Goal: Task Accomplishment & Management: Manage account settings

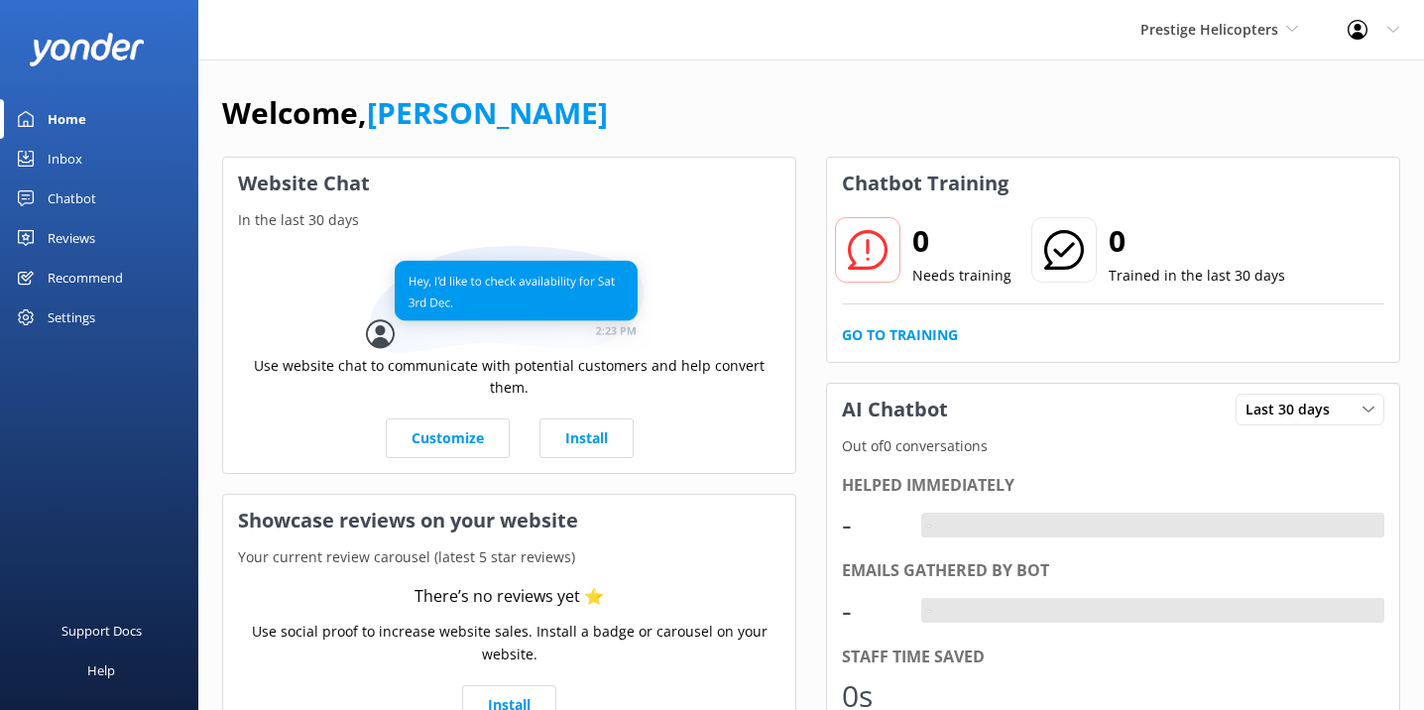
click at [90, 202] on div "Chatbot" at bounding box center [72, 198] width 49 height 40
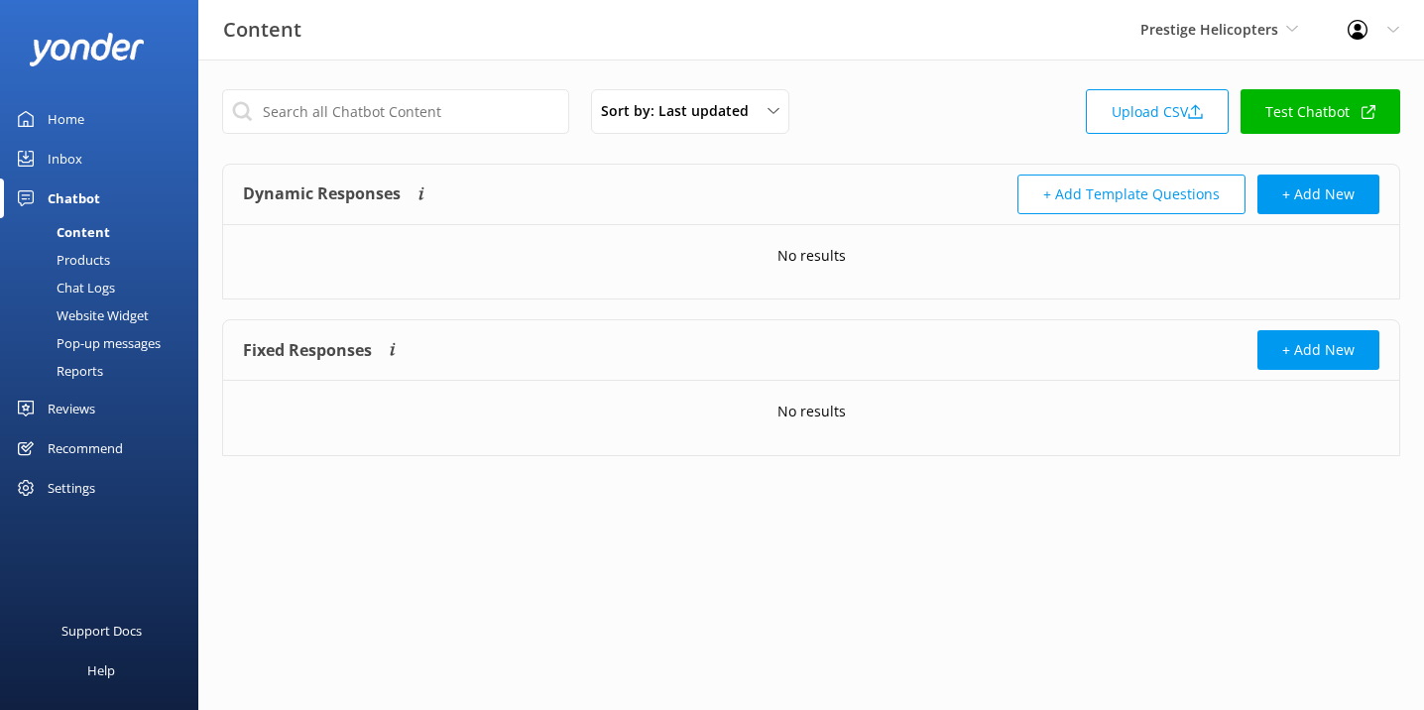
drag, startPoint x: 112, startPoint y: 310, endPoint x: 126, endPoint y: 308, distance: 14.0
click at [112, 310] on div "Website Widget" at bounding box center [80, 315] width 137 height 28
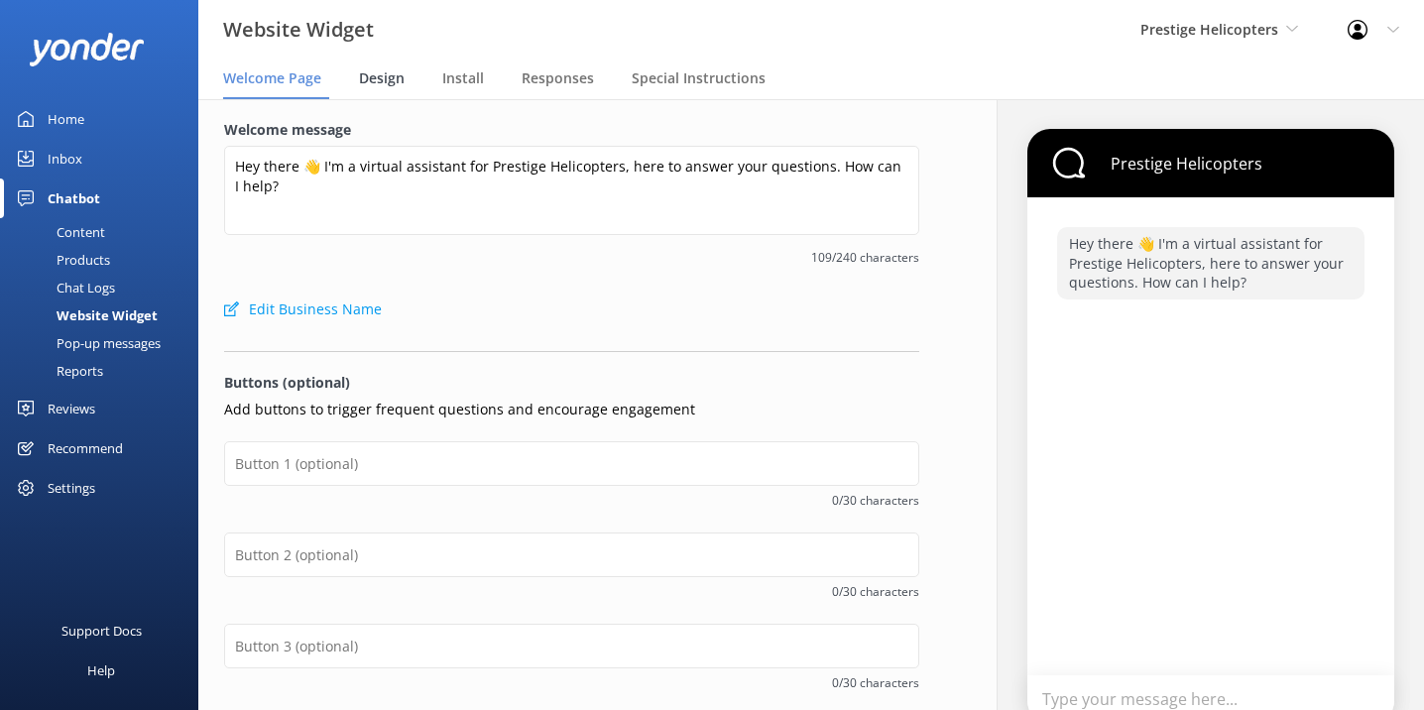
click at [378, 88] on div "Design" at bounding box center [386, 79] width 54 height 40
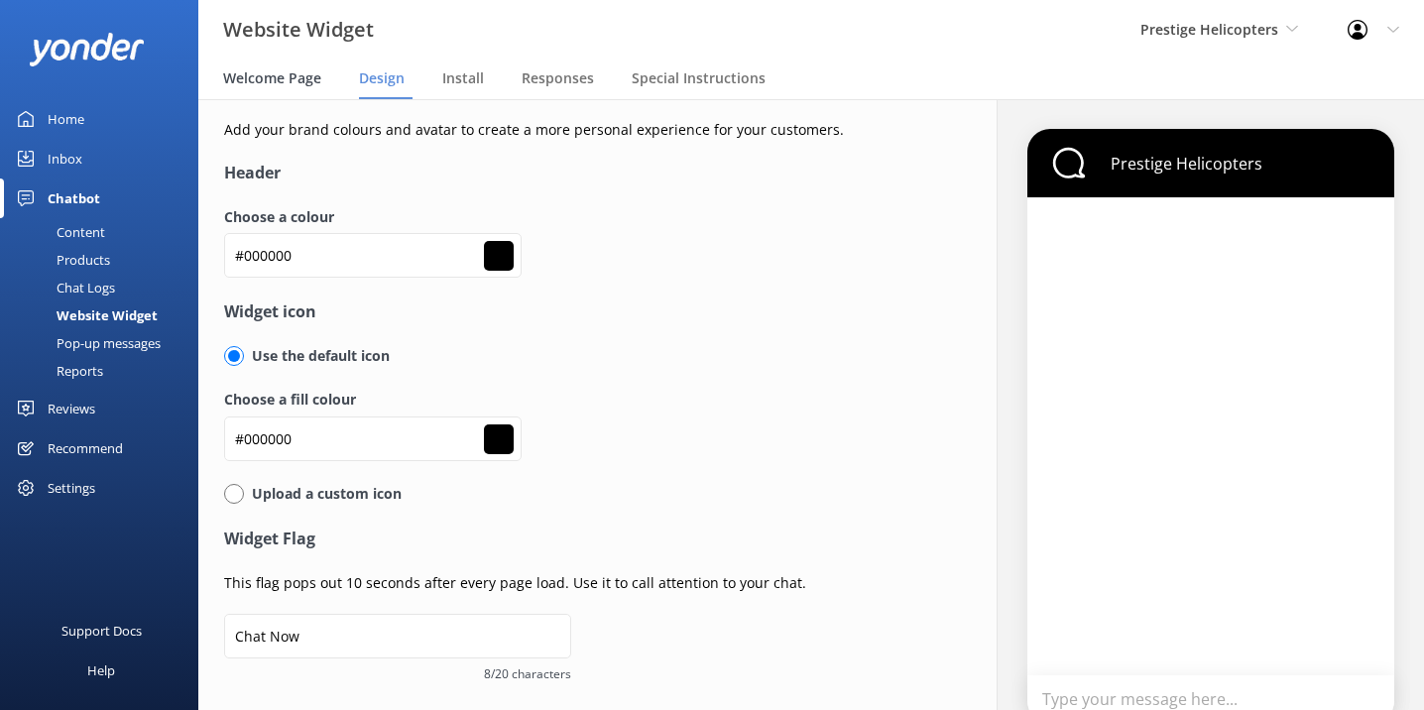
click at [304, 85] on span "Welcome Page" at bounding box center [272, 78] width 98 height 20
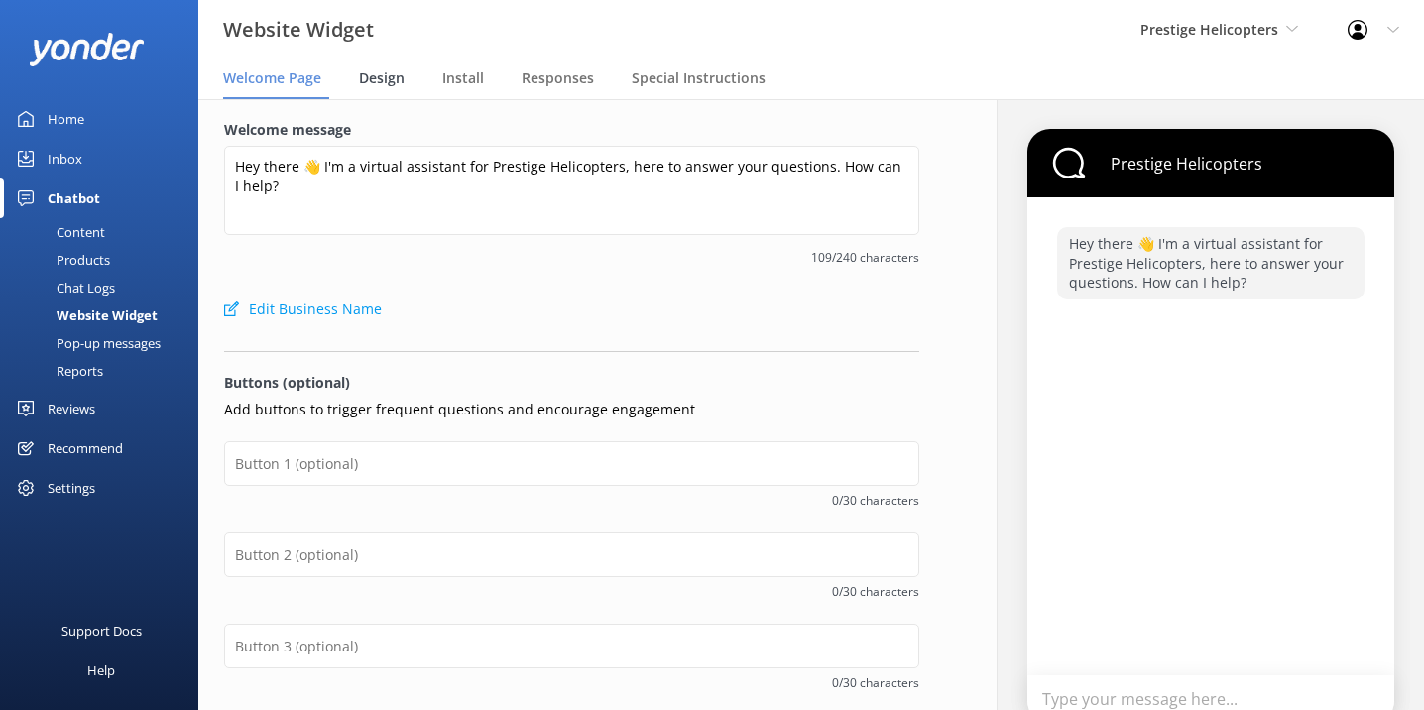
click at [387, 82] on span "Design" at bounding box center [382, 78] width 46 height 20
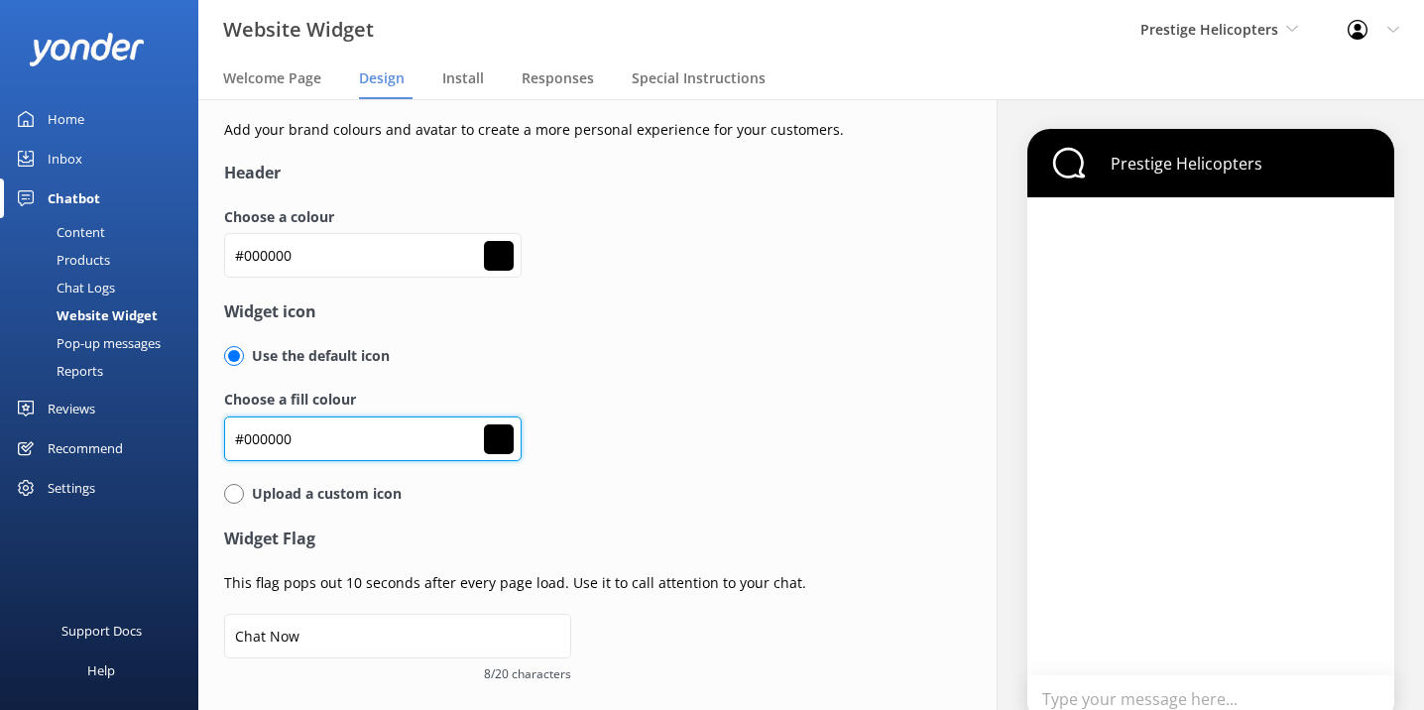
click at [265, 278] on input "#000000" at bounding box center [372, 255] width 297 height 45
paste input "ffb7"
type input "#ffb700"
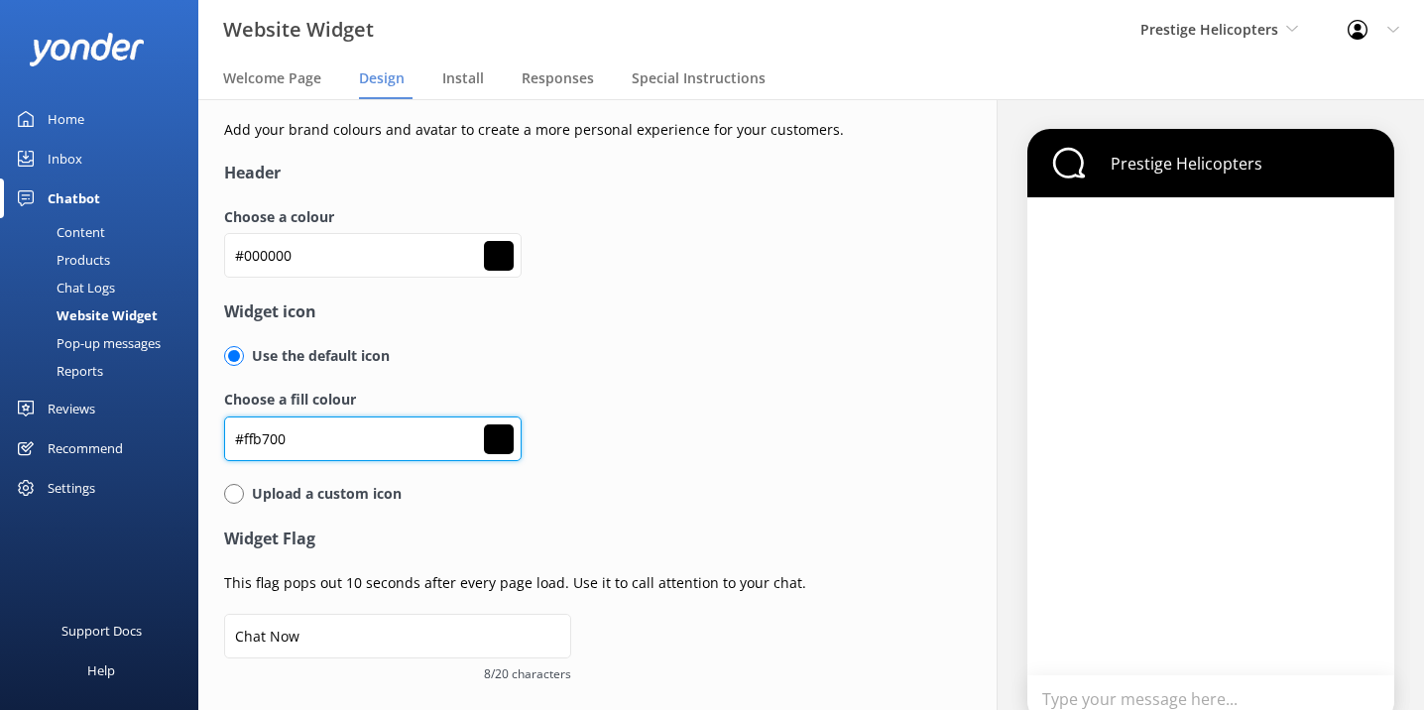
type input "#ffb700"
type input "#ffffff"
type input "#ffb700"
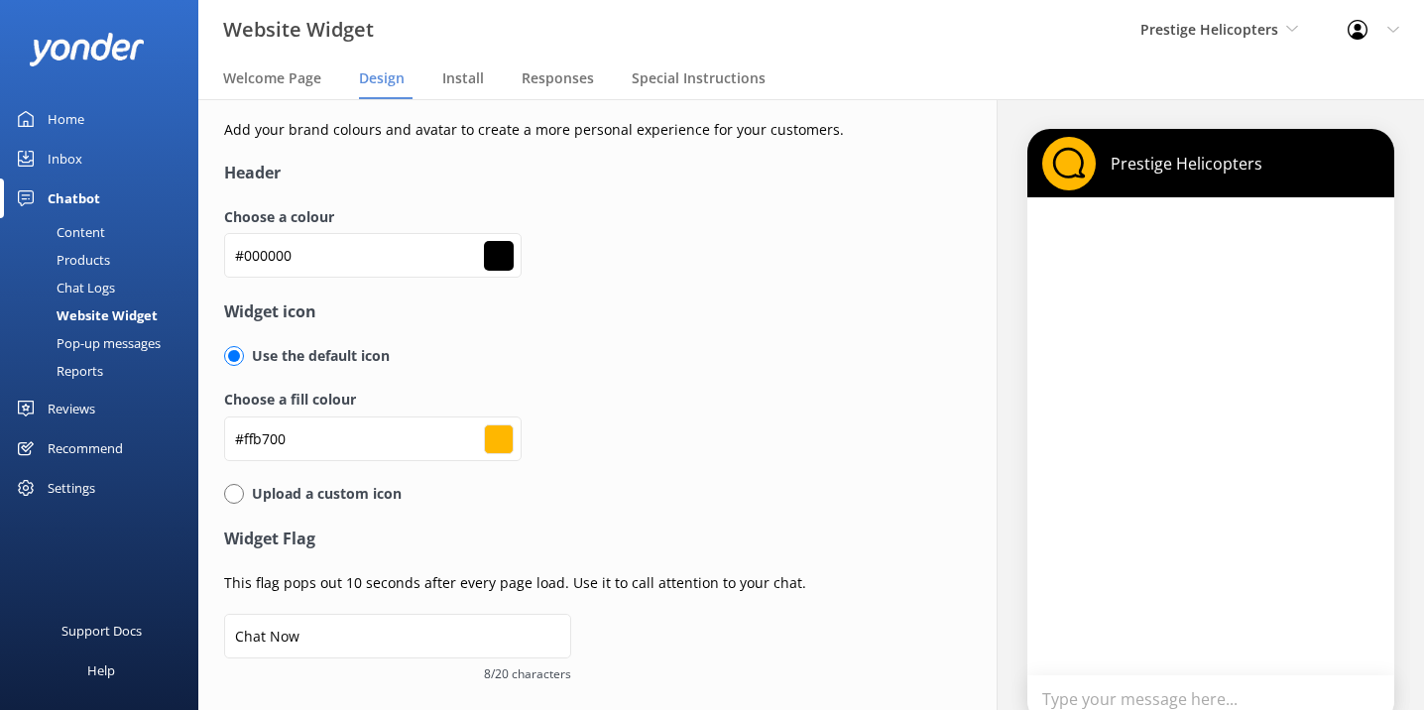
click at [715, 459] on div "Choose a fill colour #ffb700 #ffb700" at bounding box center [571, 435] width 695 height 93
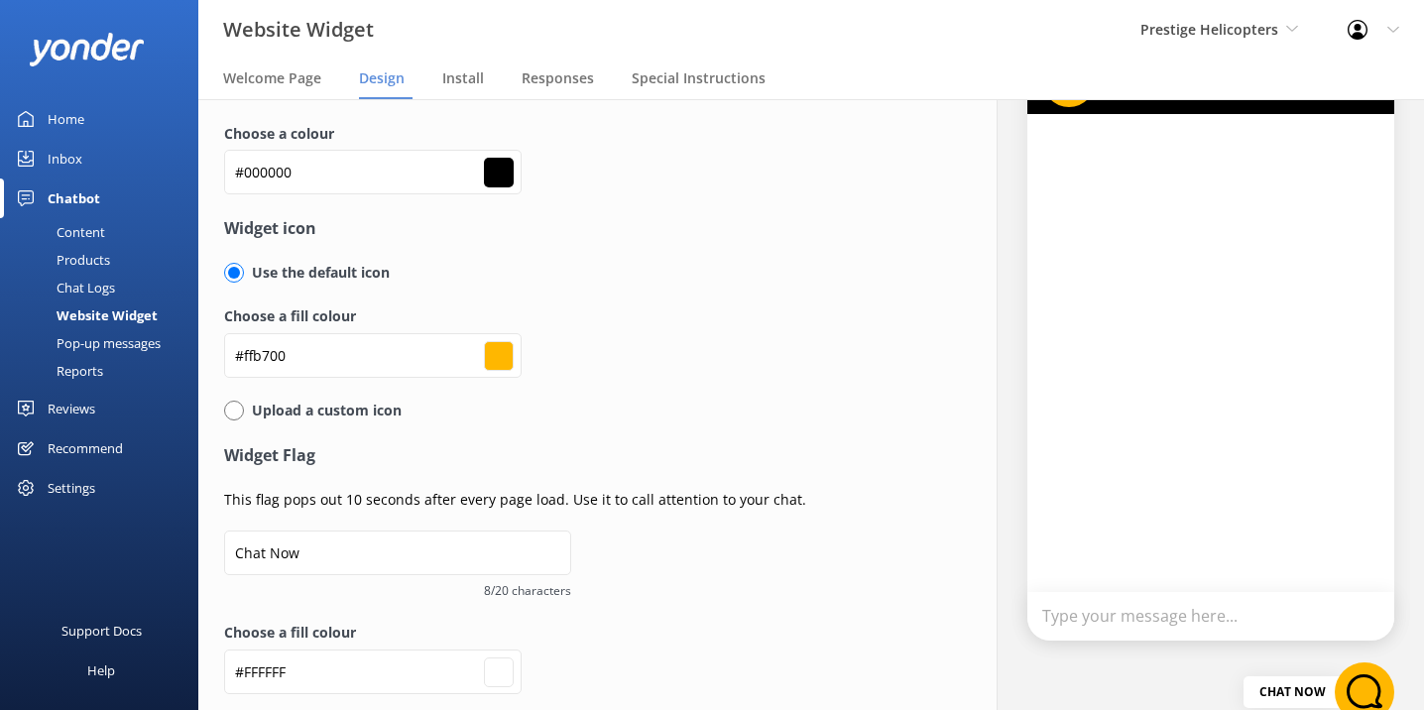
scroll to position [158, 0]
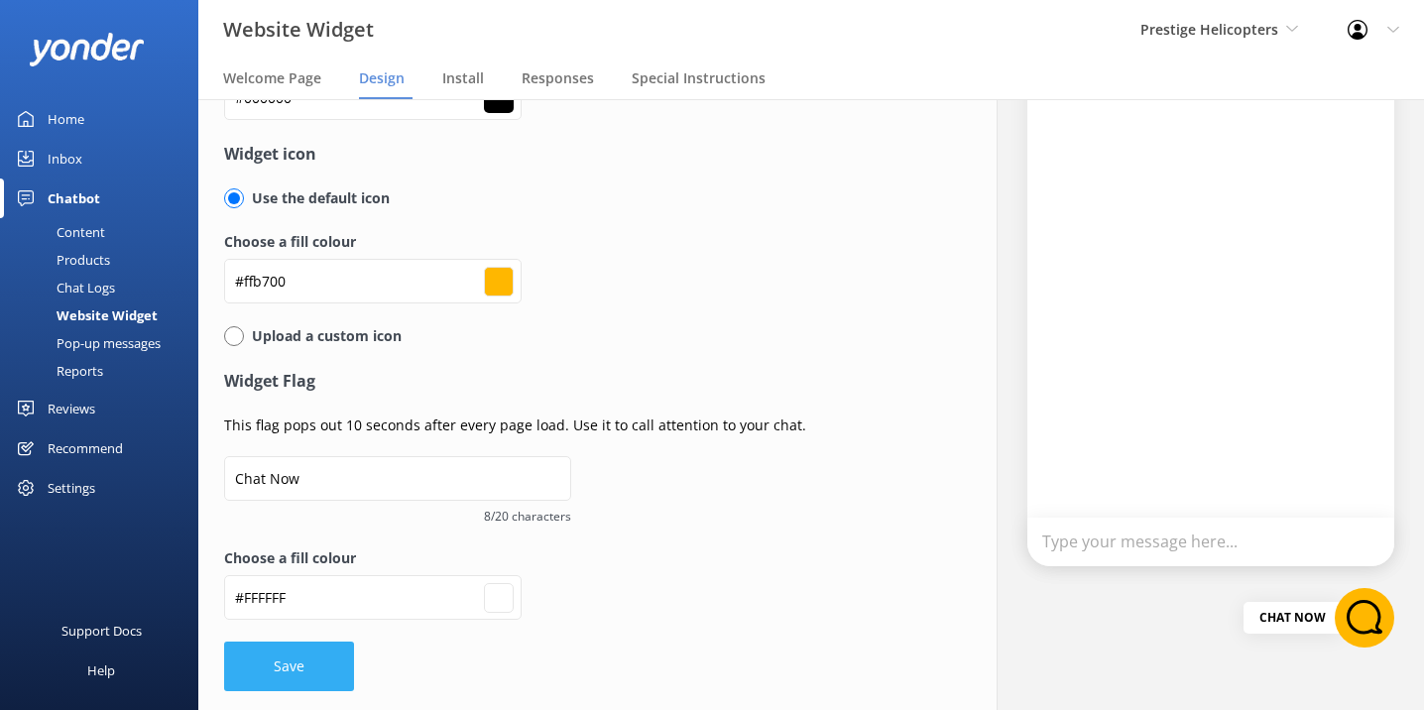
click at [296, 656] on button "Save" at bounding box center [289, 667] width 130 height 50
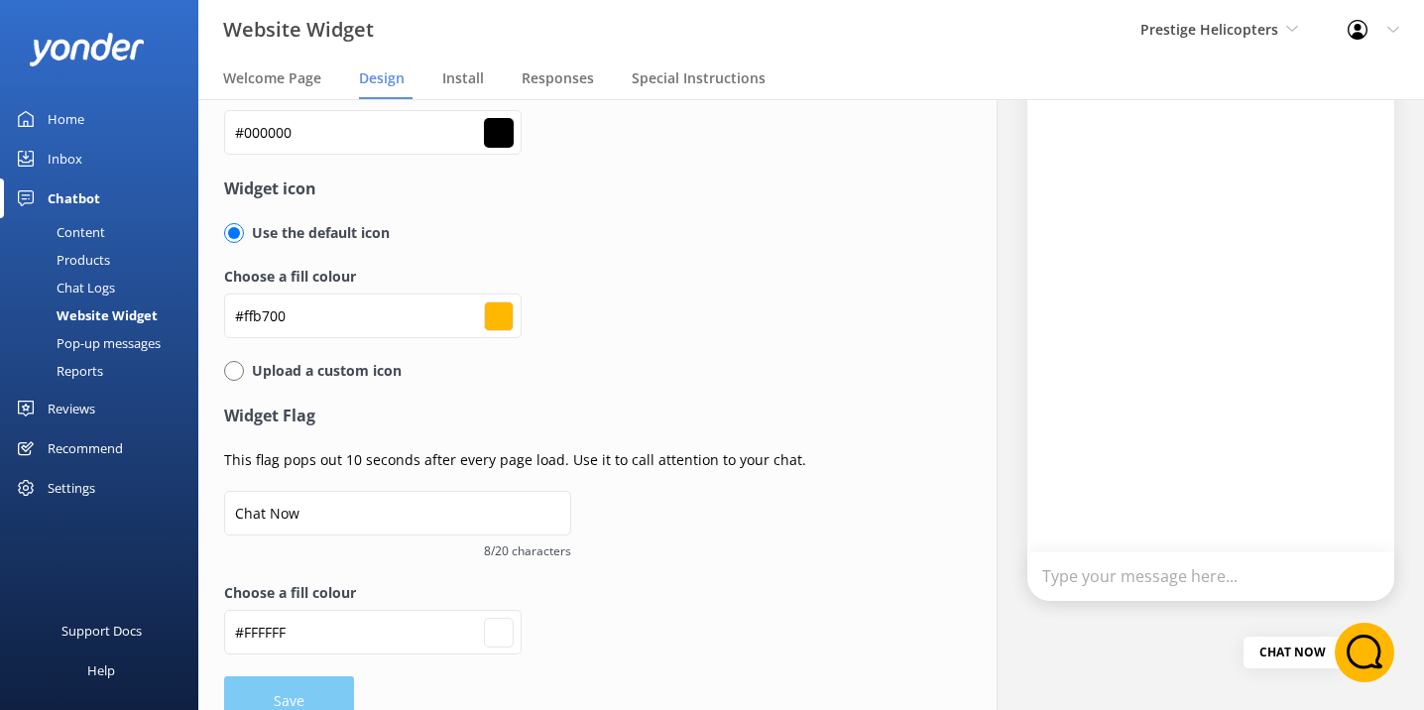
scroll to position [0, 0]
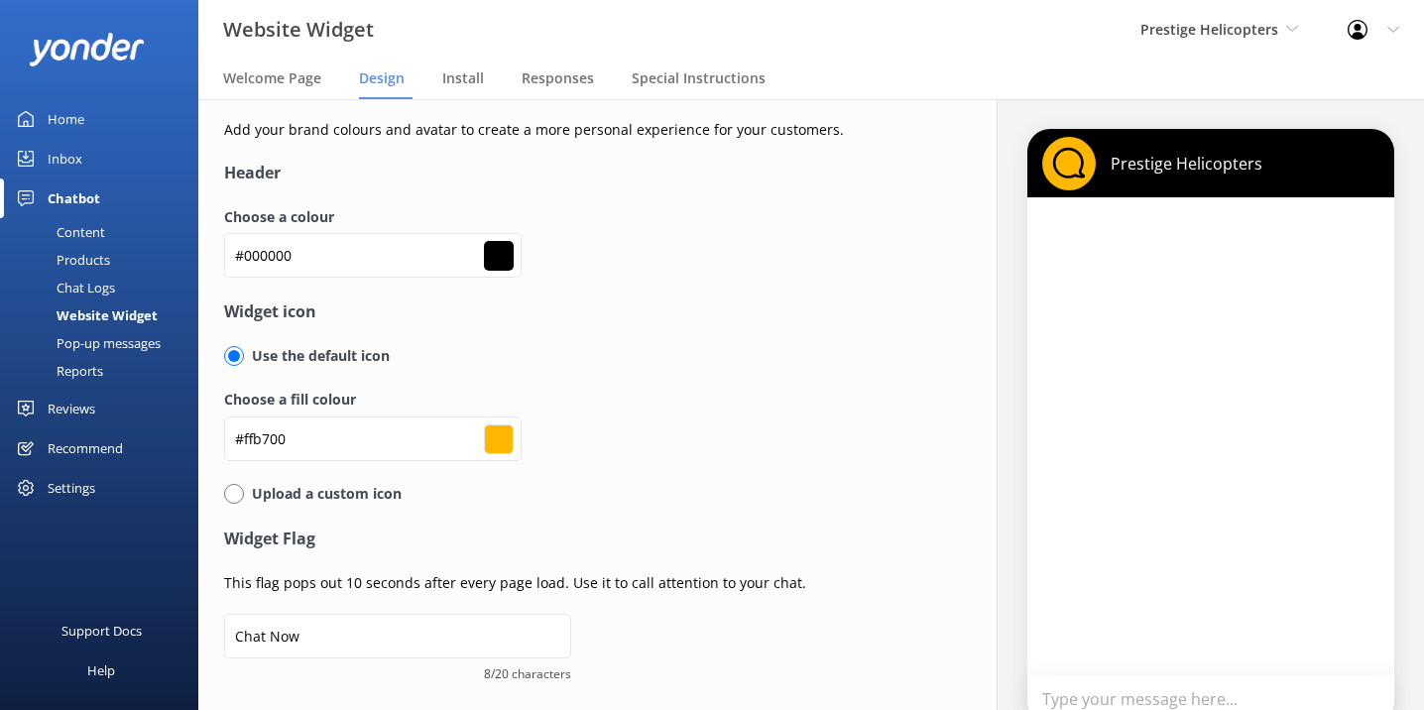
type input "#ffffff"
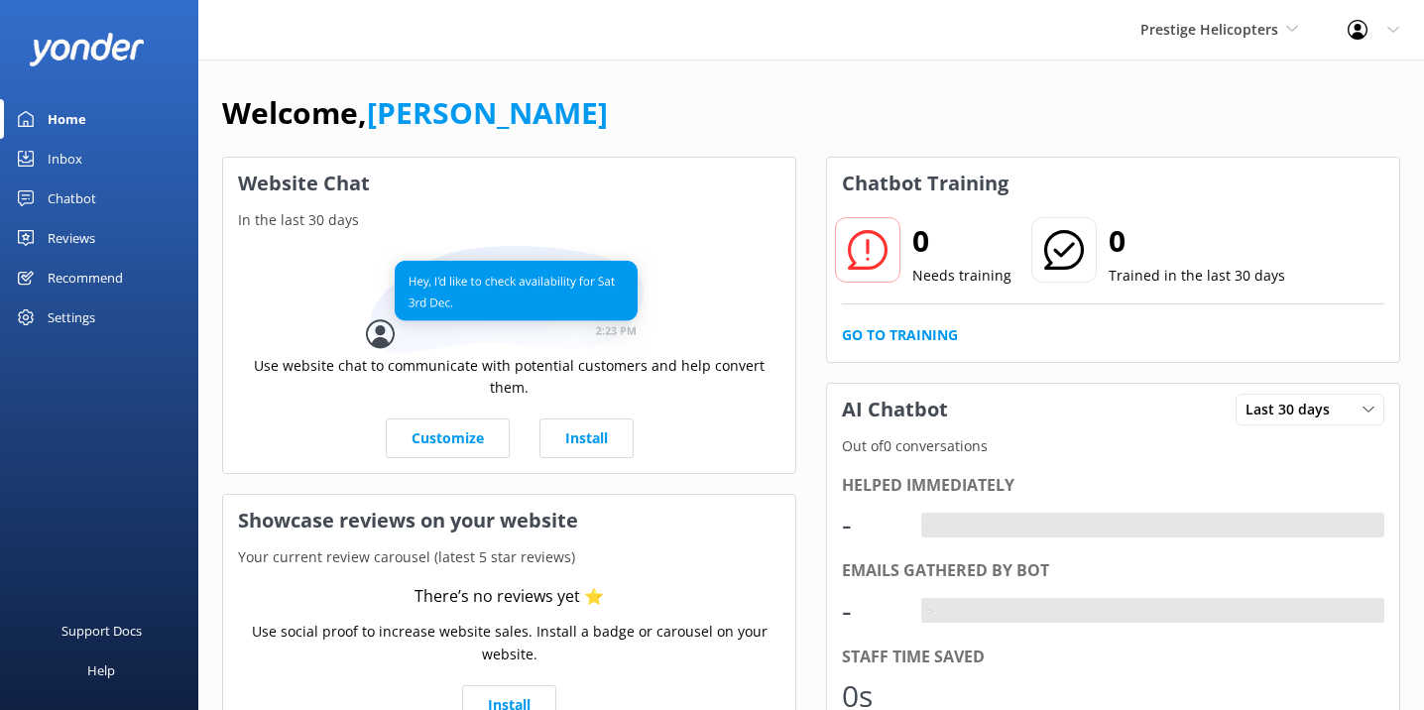
click at [1397, 34] on icon at bounding box center [1393, 30] width 12 height 12
click at [1296, 143] on link "Logout" at bounding box center [1326, 134] width 198 height 50
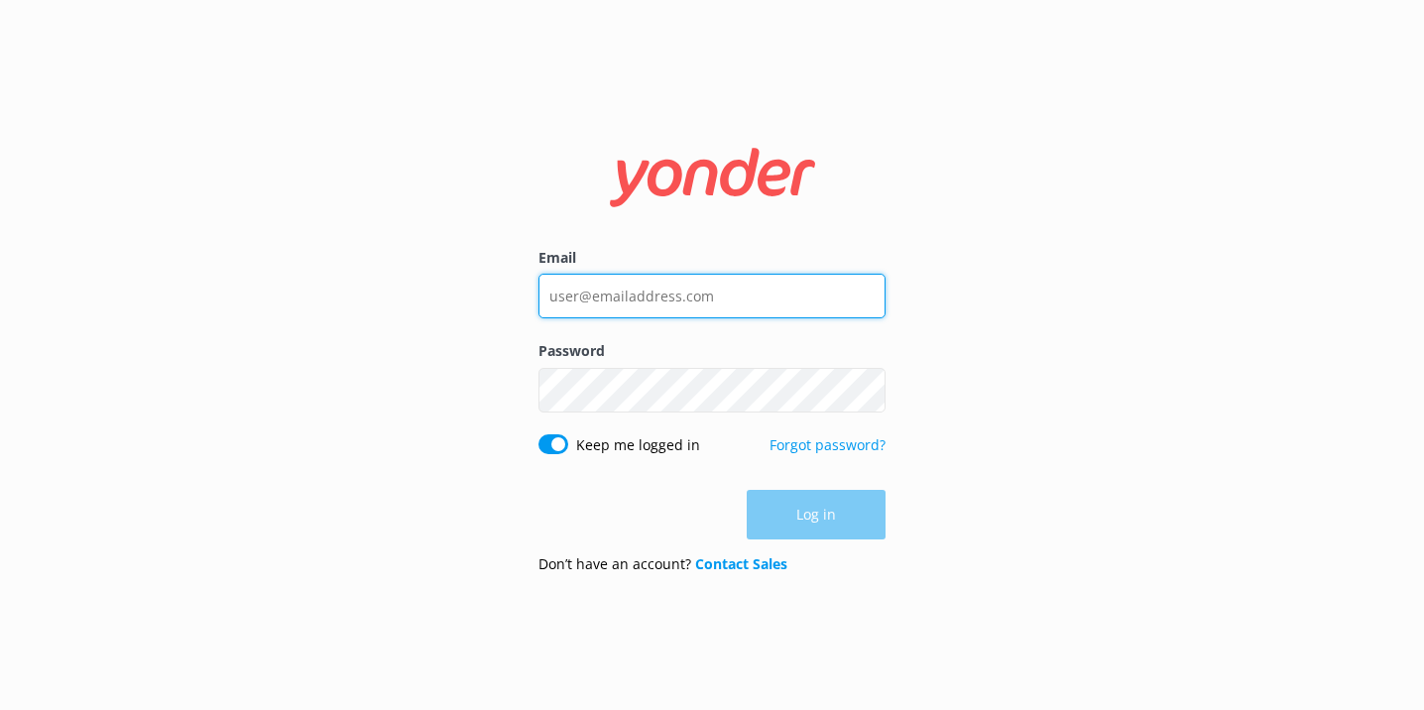
type input "kendall@yonderhq.com"
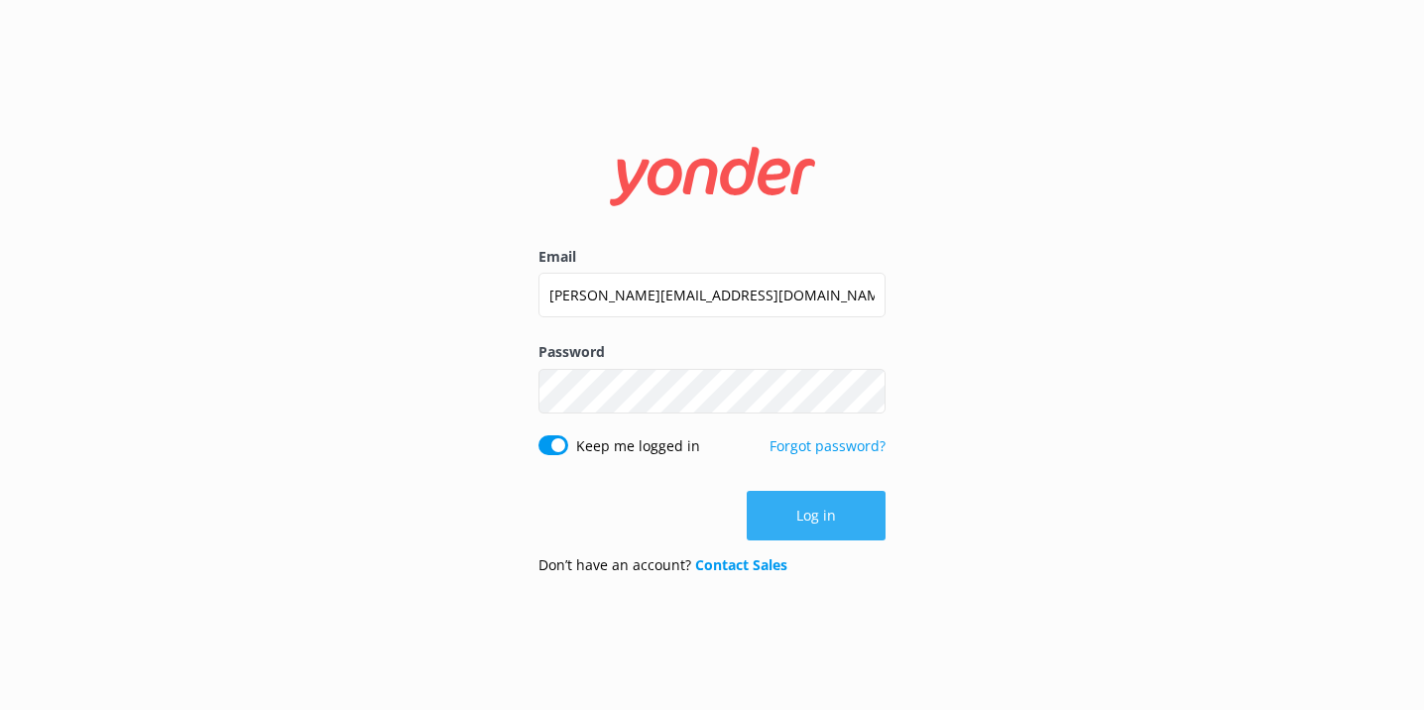
click at [811, 536] on button "Log in" at bounding box center [816, 516] width 139 height 50
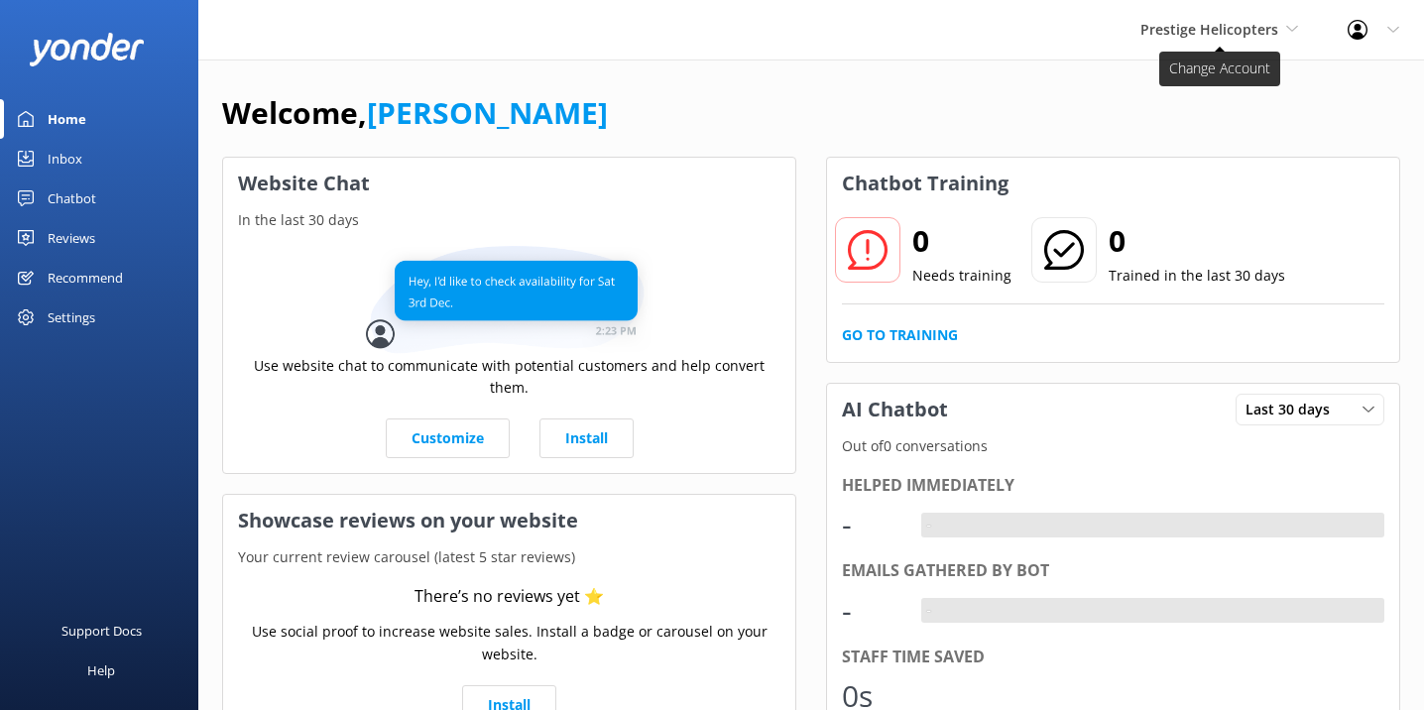
click at [1281, 23] on span "Prestige Helicopters" at bounding box center [1219, 30] width 158 height 22
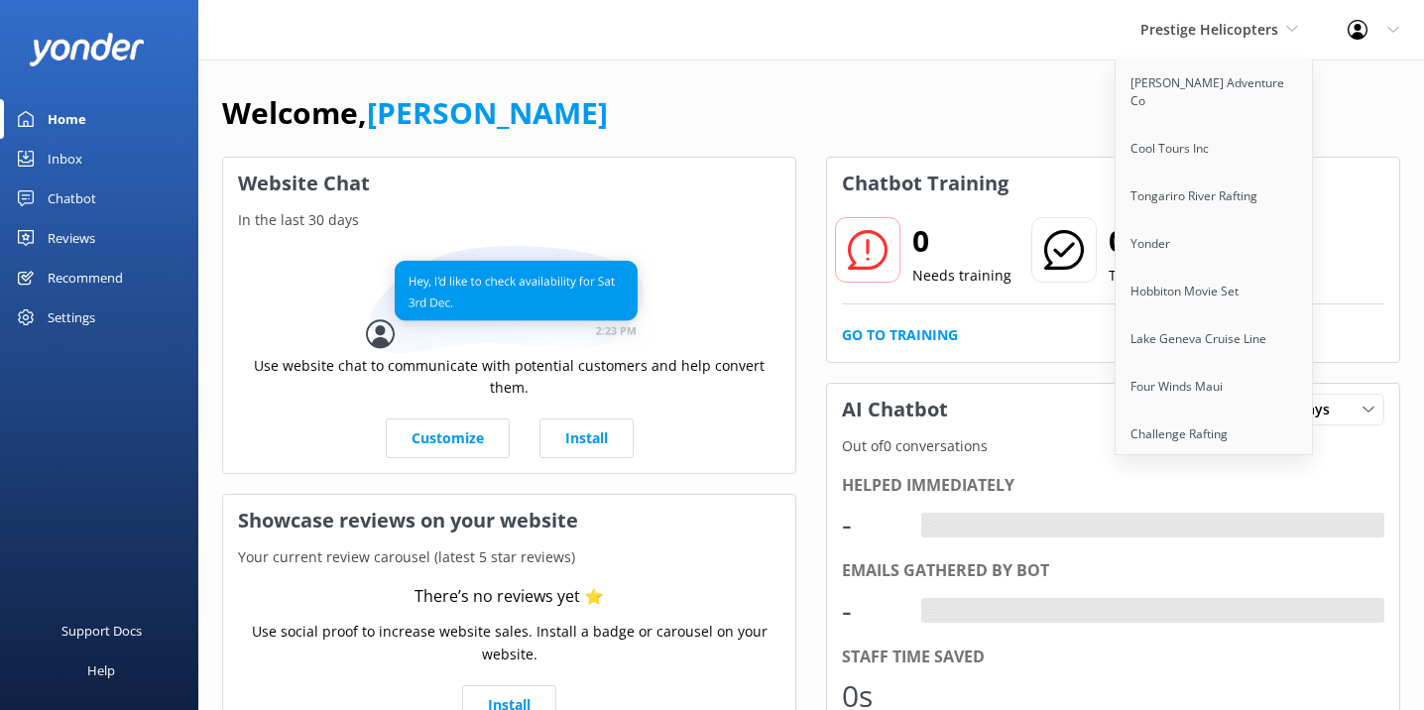
click at [1048, 126] on div "Welcome, Kendall Malone" at bounding box center [811, 122] width 1178 height 67
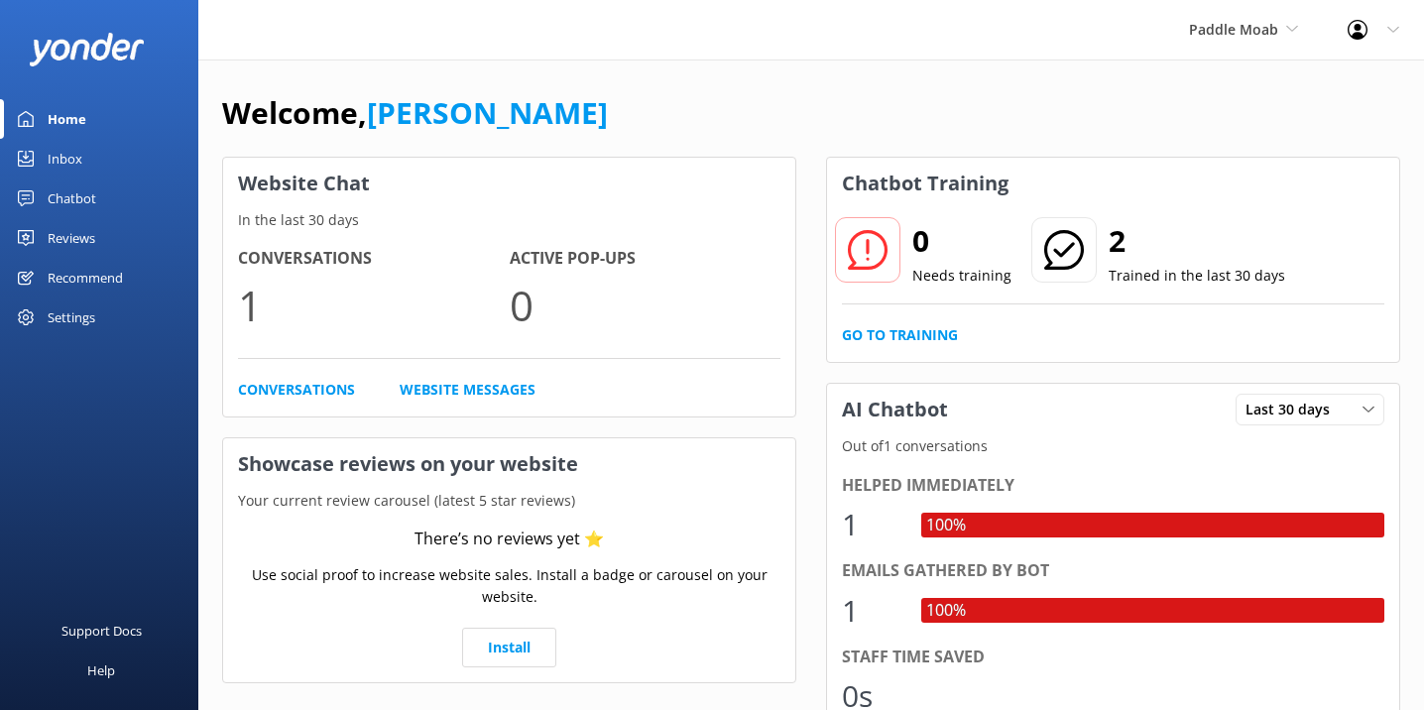
click at [68, 313] on div "Settings" at bounding box center [72, 317] width 48 height 40
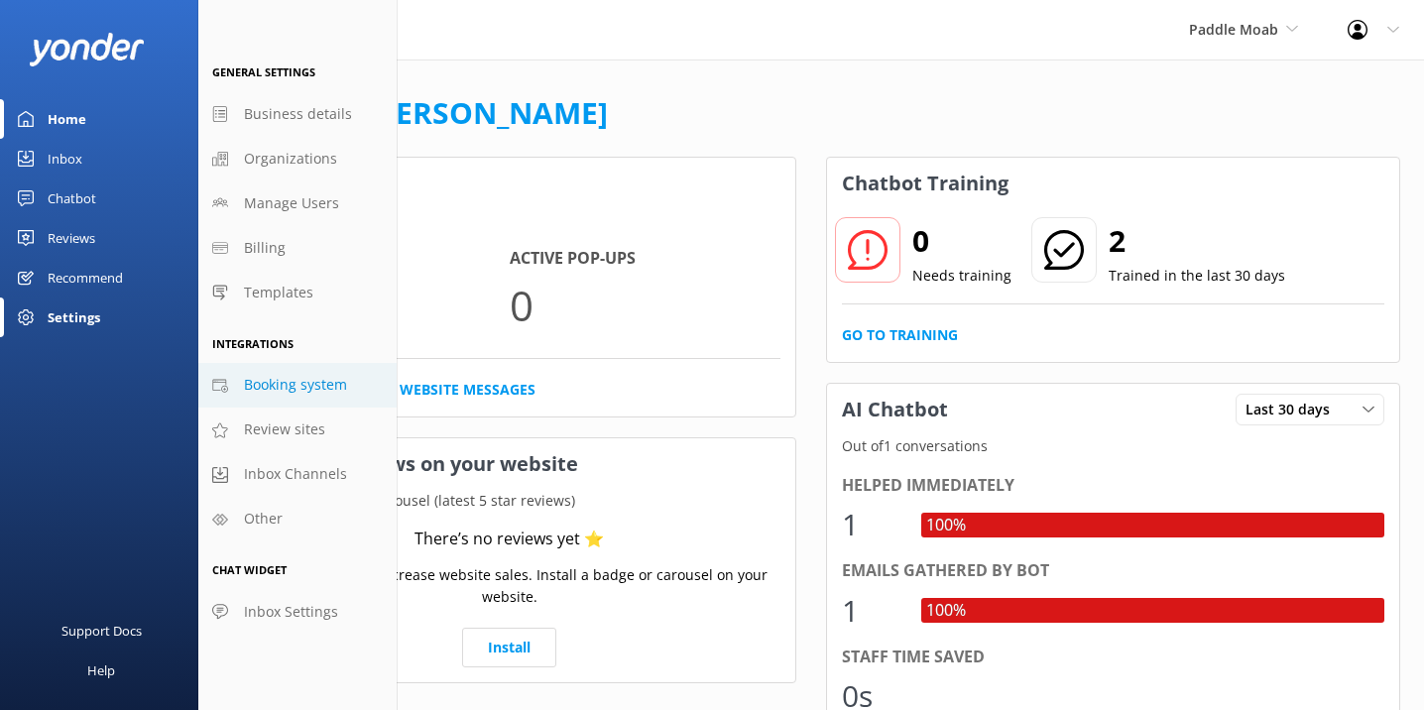
click at [302, 379] on span "Booking system" at bounding box center [295, 385] width 103 height 22
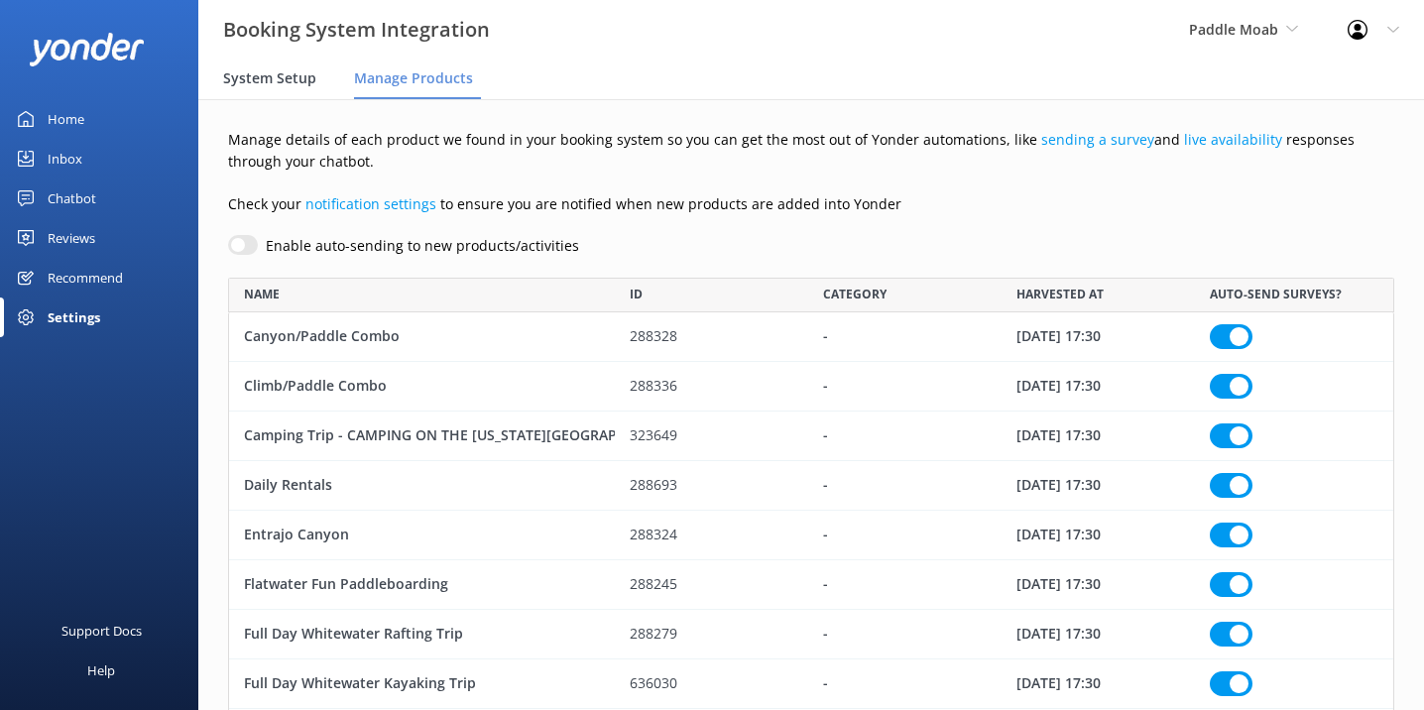
click at [254, 89] on div "System Setup" at bounding box center [273, 79] width 101 height 40
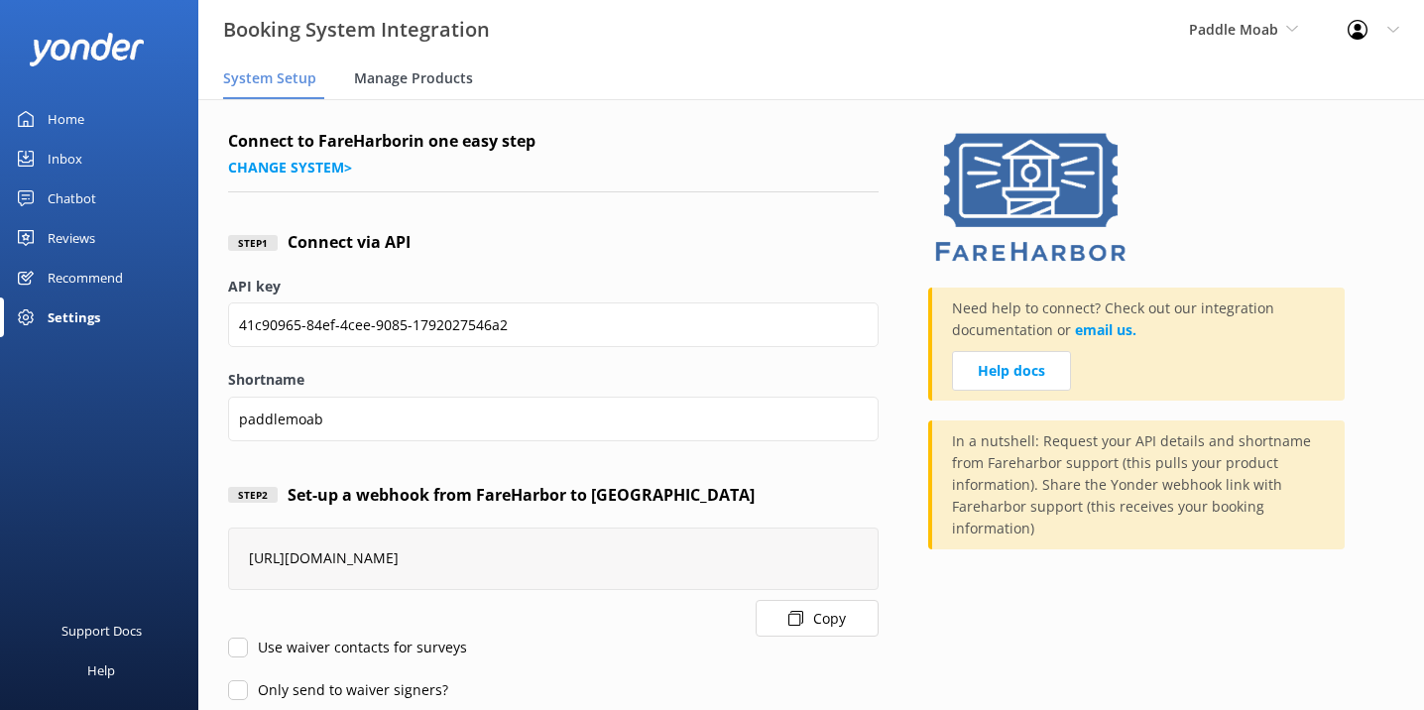
click at [410, 75] on span "Manage Products" at bounding box center [413, 78] width 119 height 20
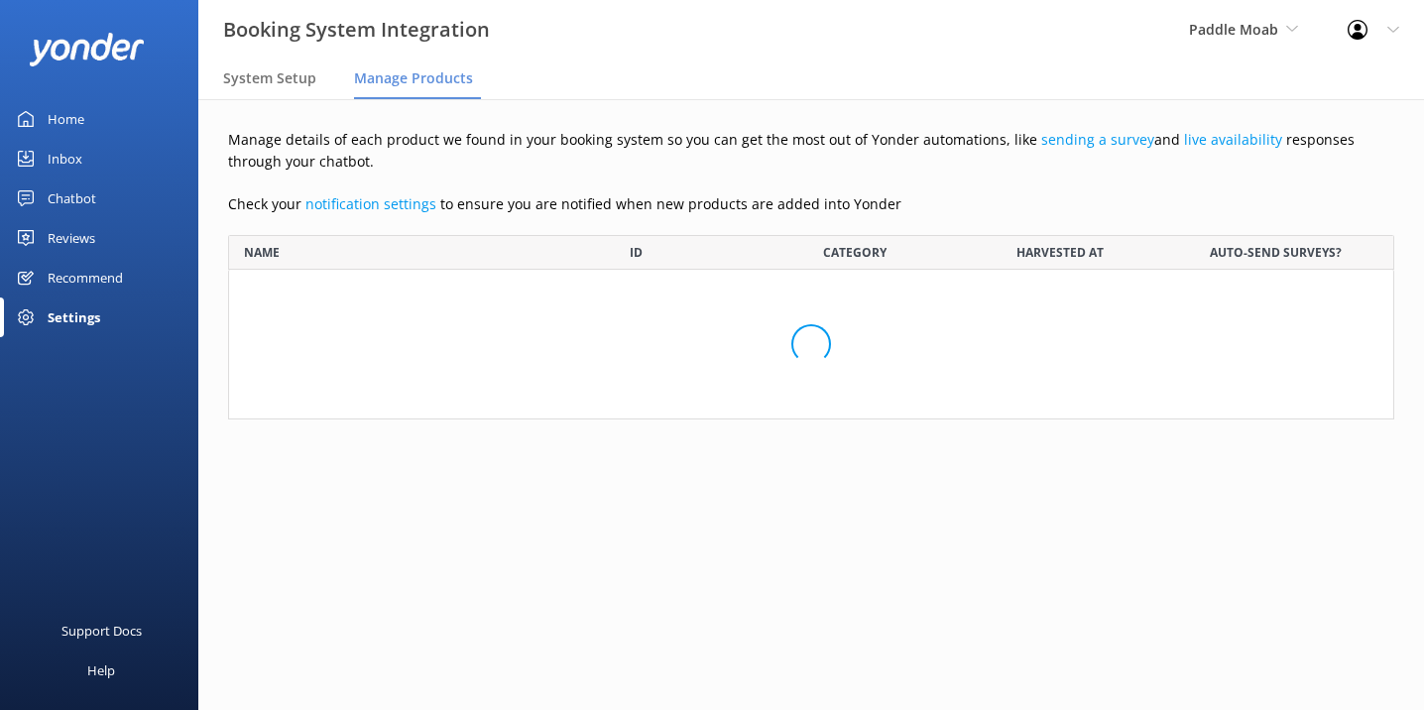
scroll to position [1374, 1166]
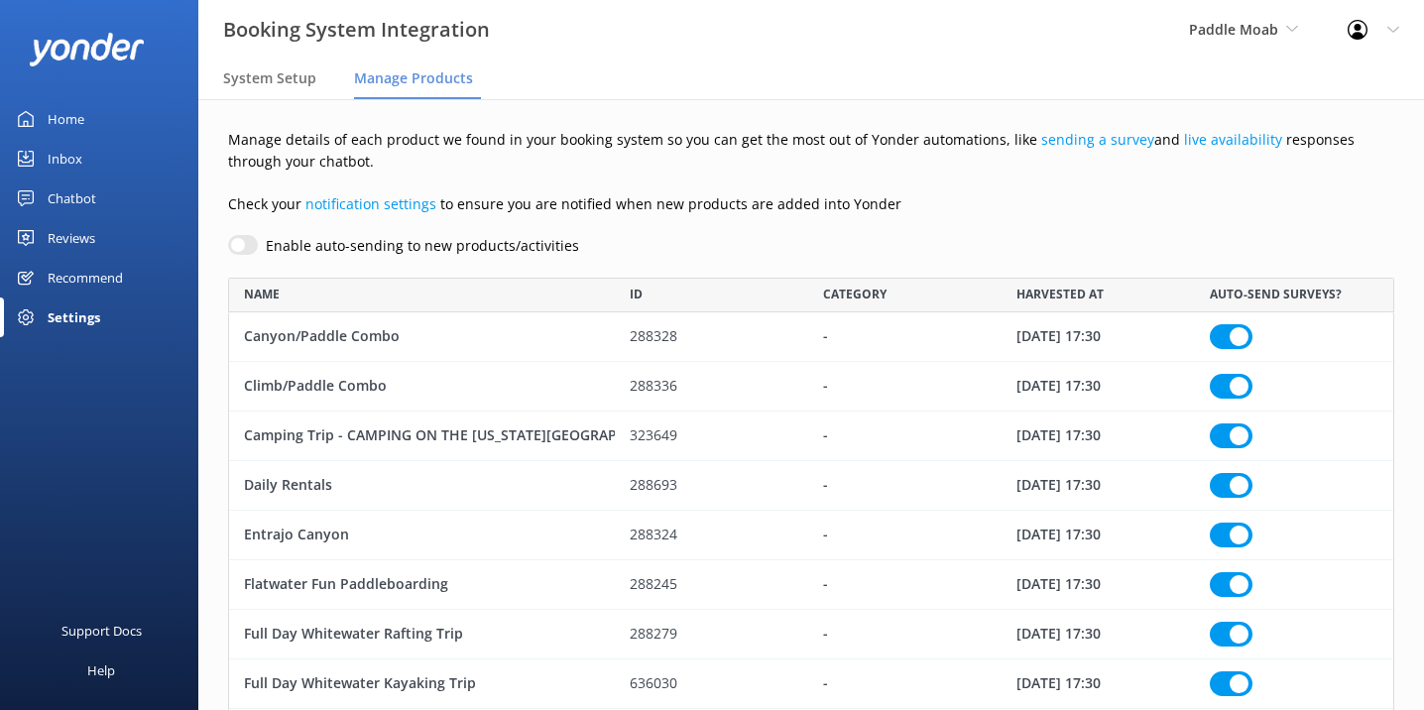
click at [85, 276] on div "Recommend" at bounding box center [85, 278] width 75 height 40
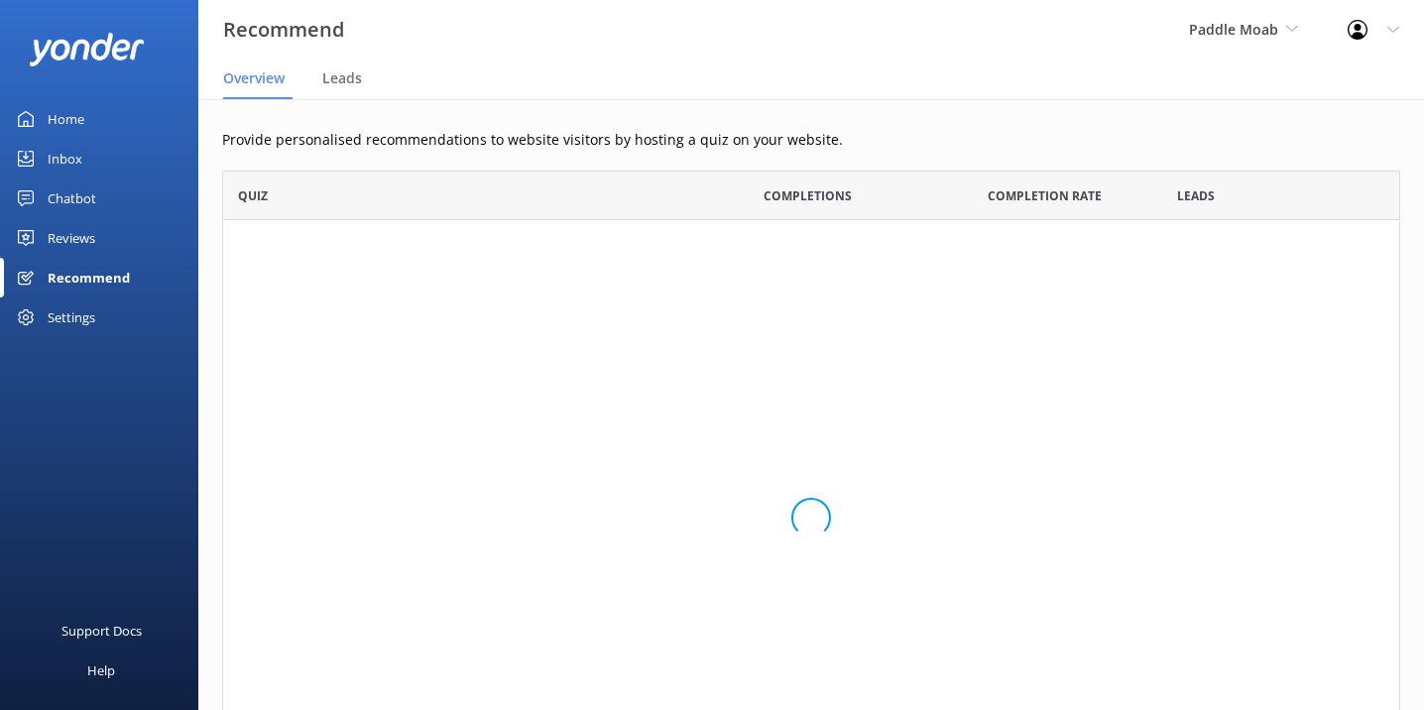
scroll to position [646, 1178]
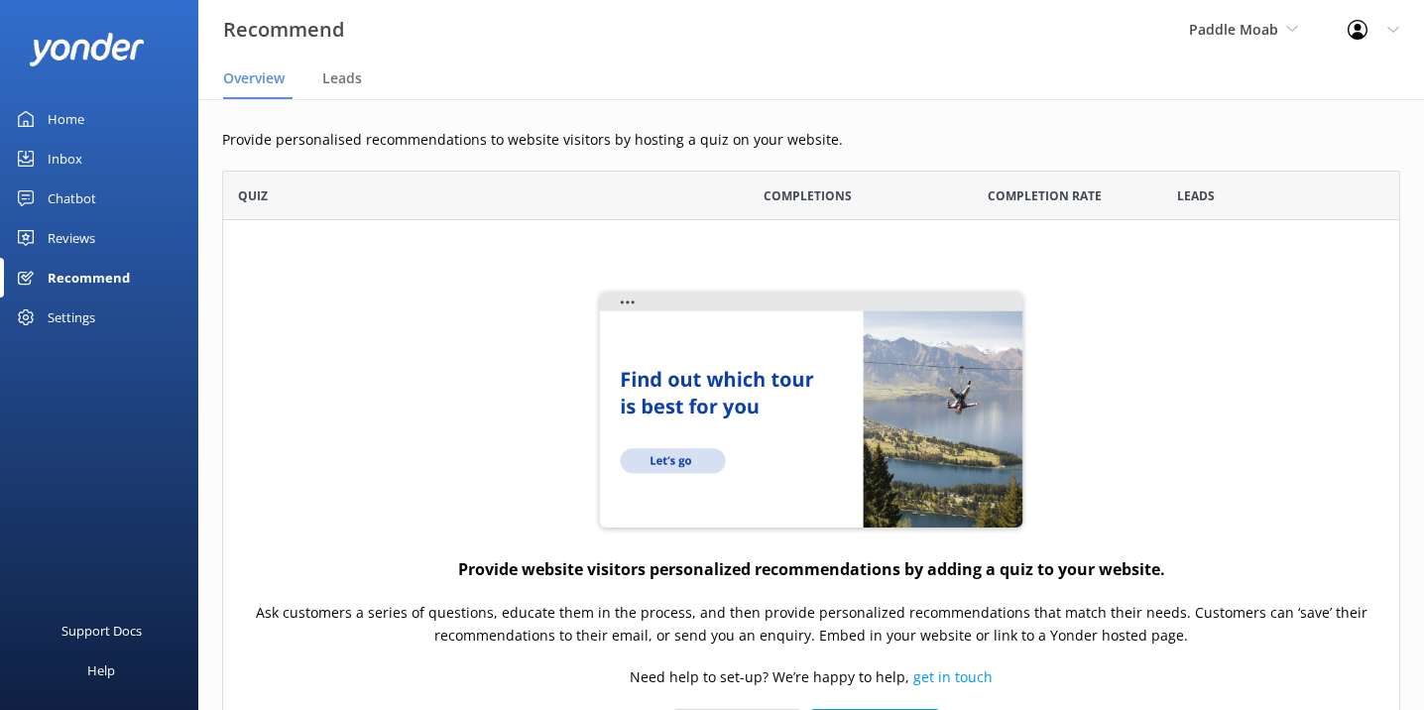
click at [79, 237] on div "Reviews" at bounding box center [72, 238] width 48 height 40
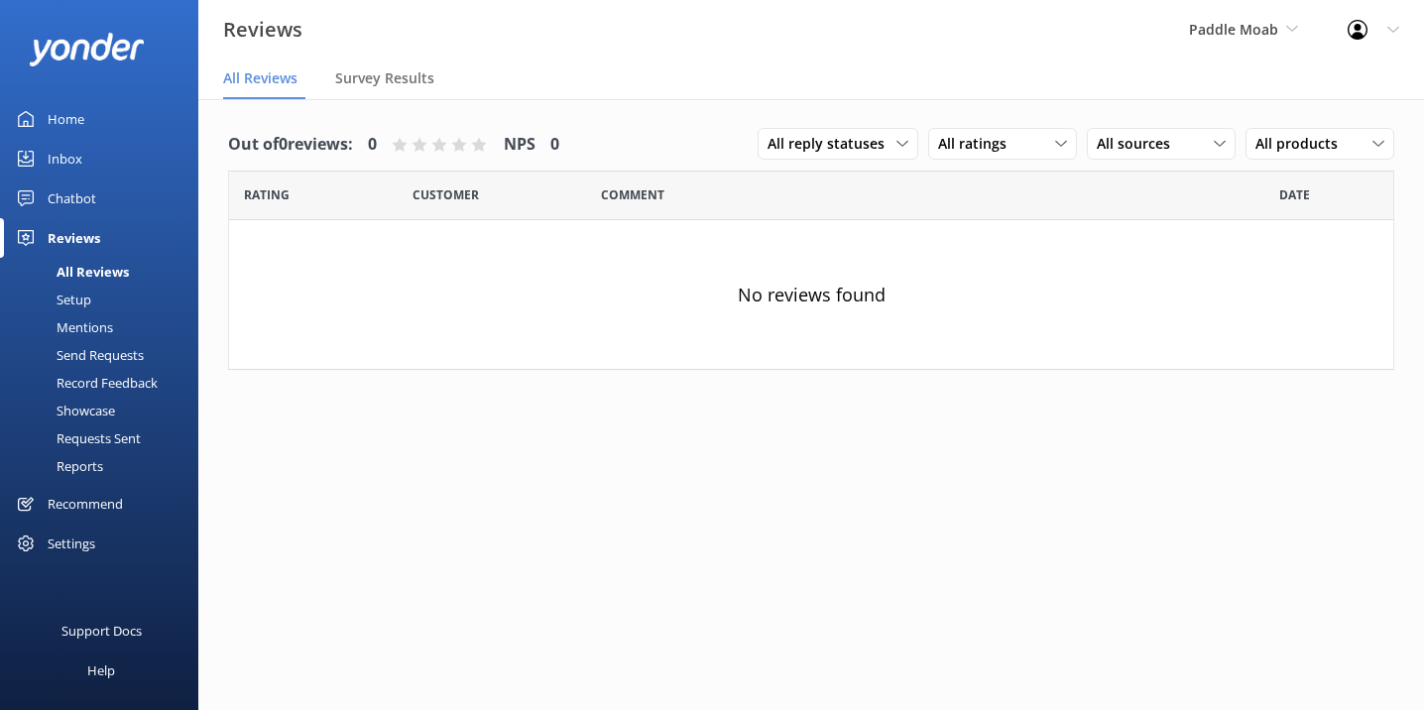
click at [77, 201] on div "Chatbot" at bounding box center [72, 198] width 49 height 40
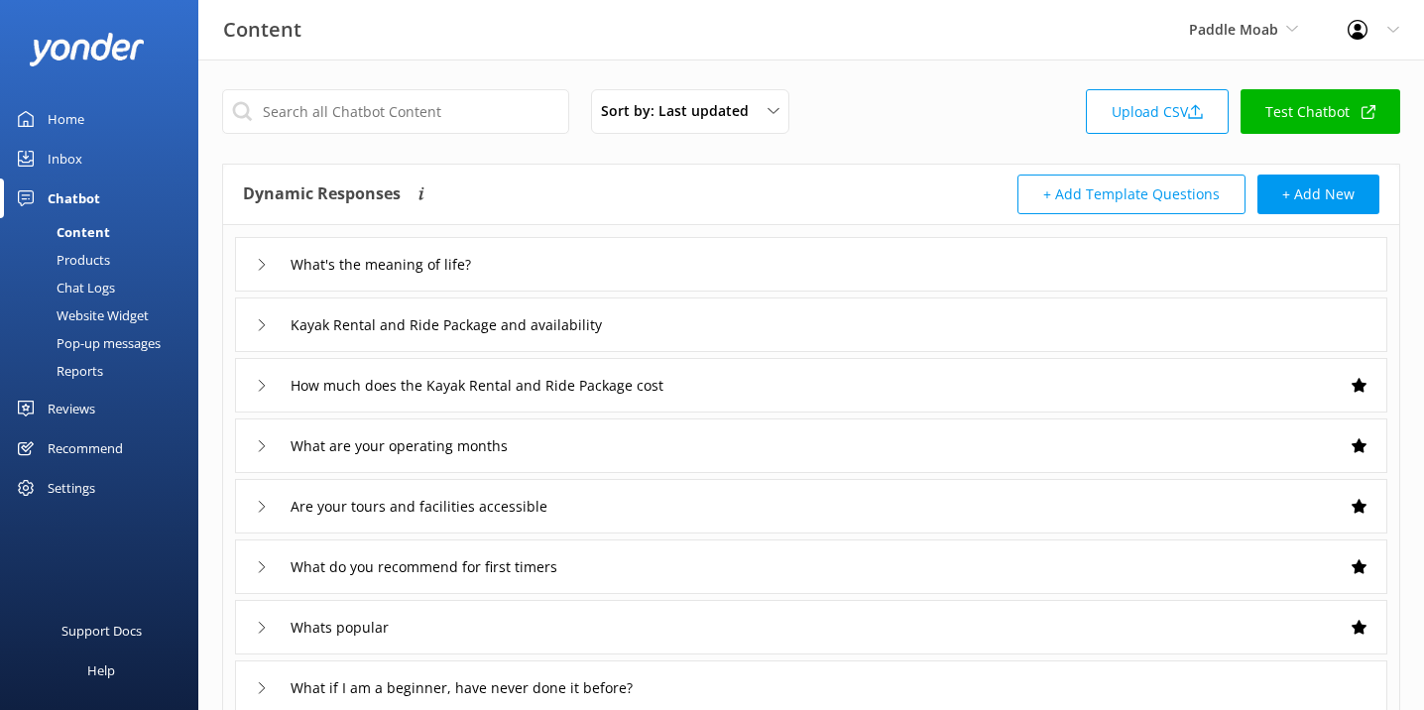
click at [76, 411] on div "Reviews" at bounding box center [72, 409] width 48 height 40
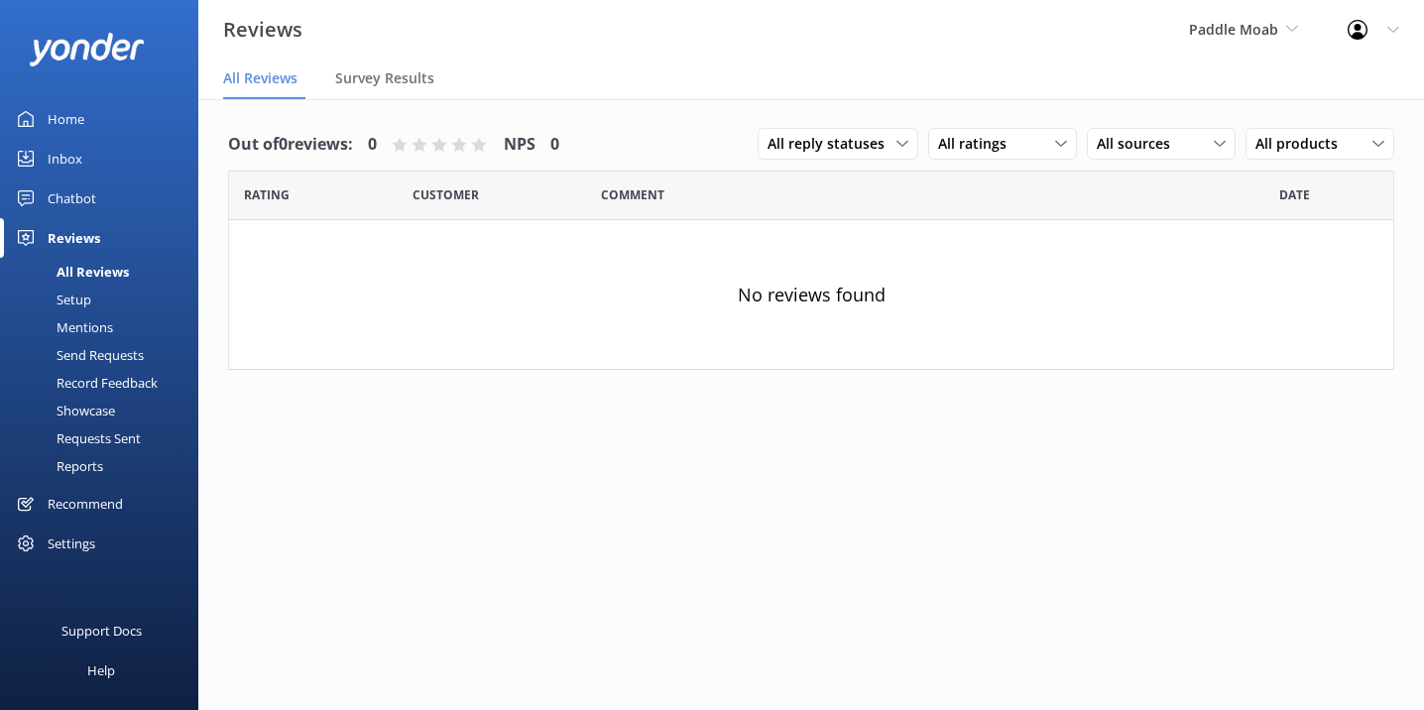
click at [77, 121] on div "Home" at bounding box center [66, 119] width 37 height 40
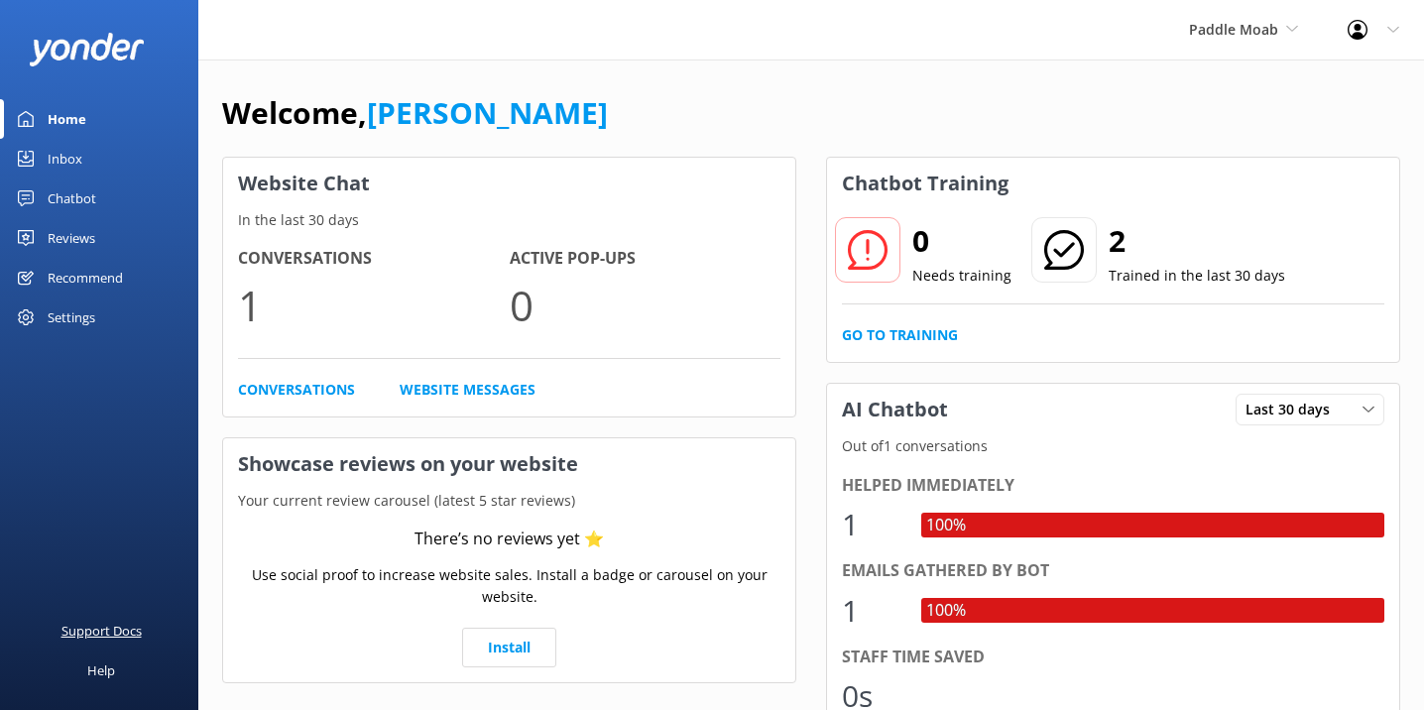
click at [118, 627] on div "Support Docs" at bounding box center [101, 631] width 80 height 40
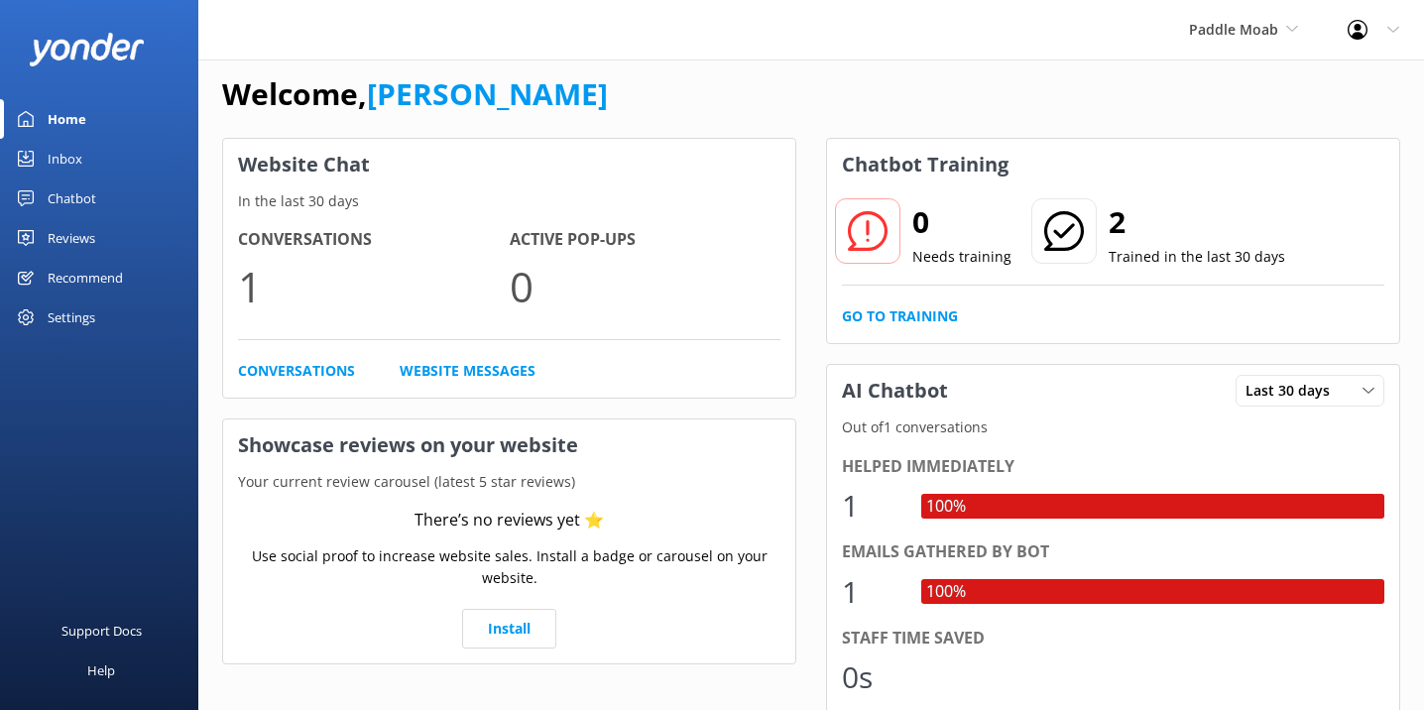
scroll to position [17, 0]
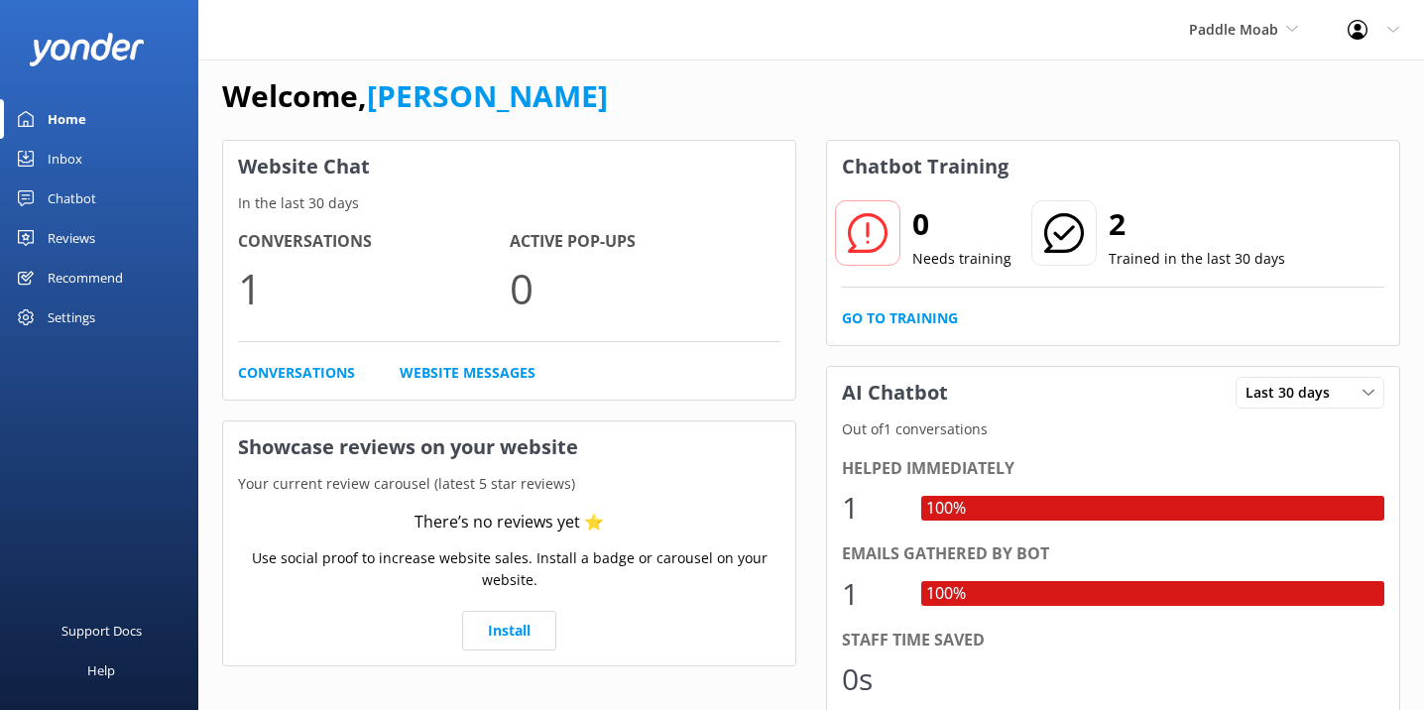
click at [79, 199] on div "Chatbot" at bounding box center [72, 198] width 49 height 40
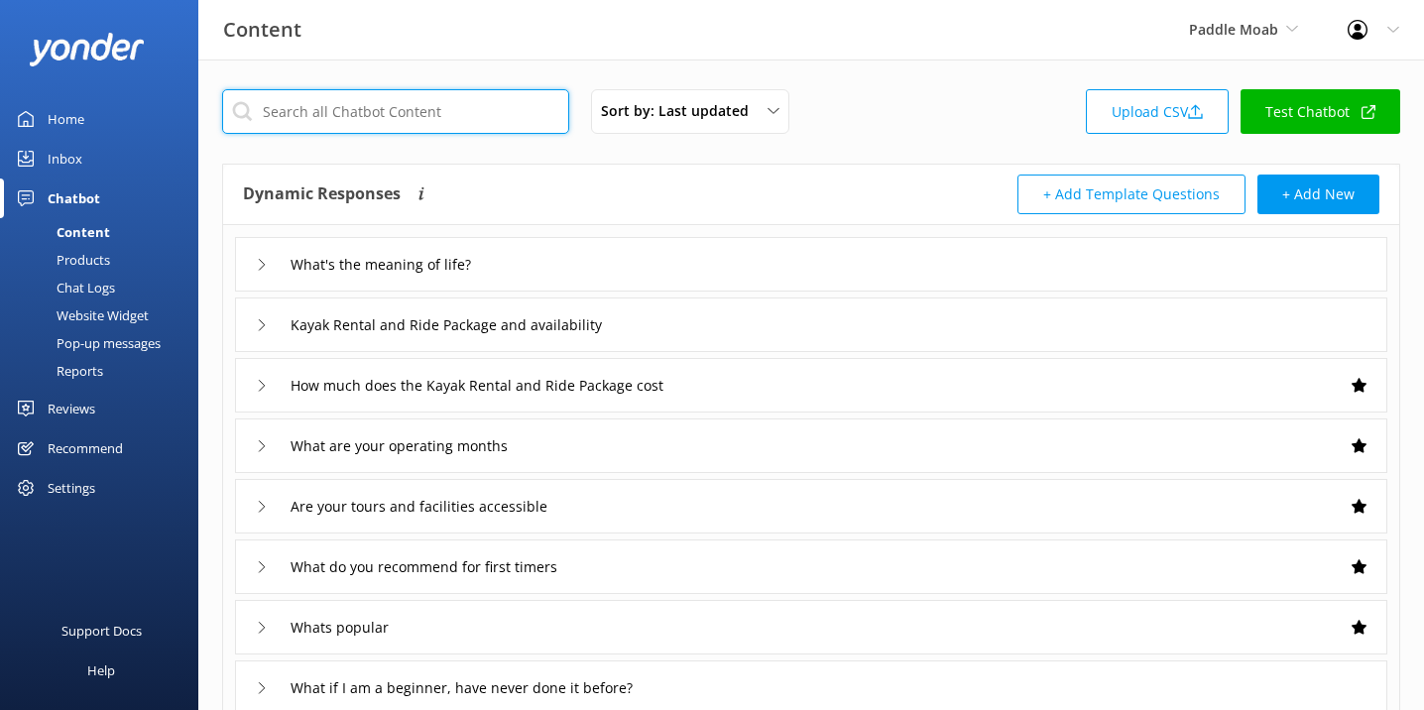
click at [429, 113] on input "text" at bounding box center [395, 111] width 347 height 45
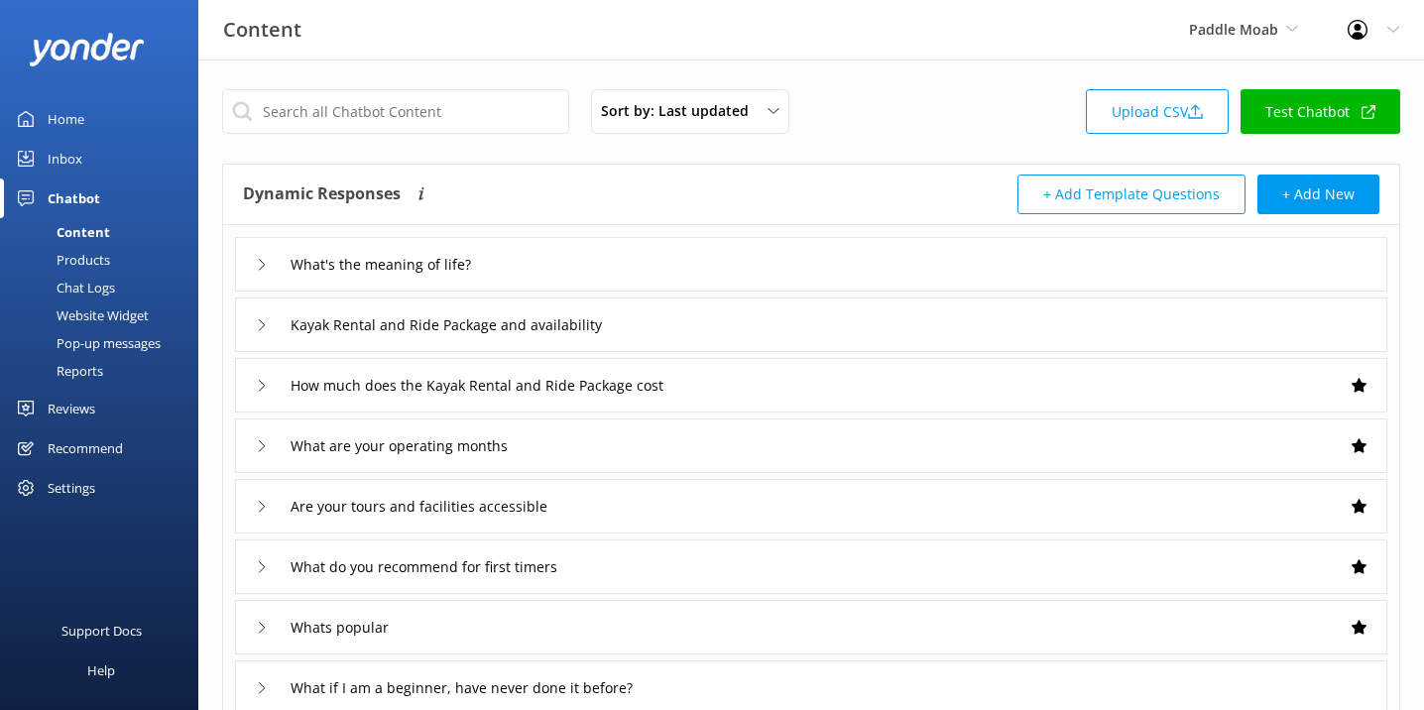
click at [261, 262] on icon at bounding box center [262, 265] width 12 height 12
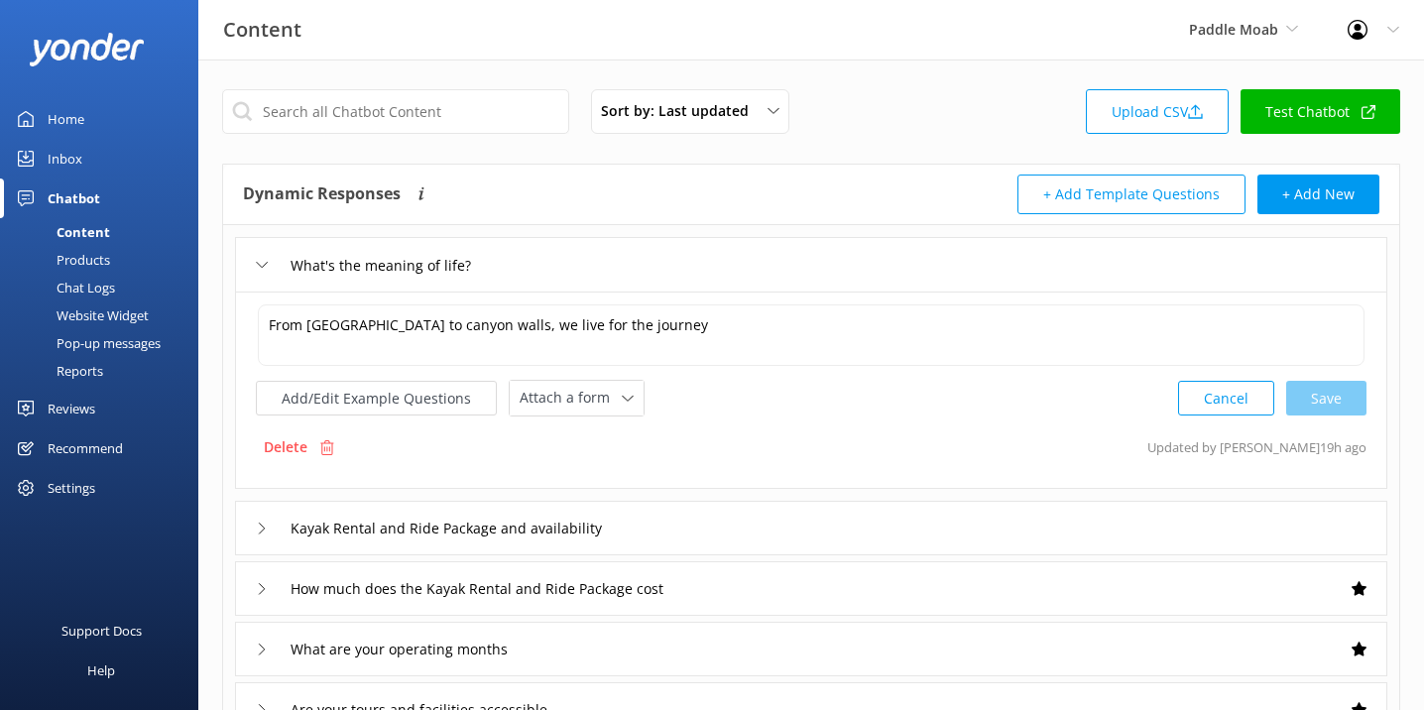
click at [261, 262] on icon at bounding box center [262, 265] width 12 height 12
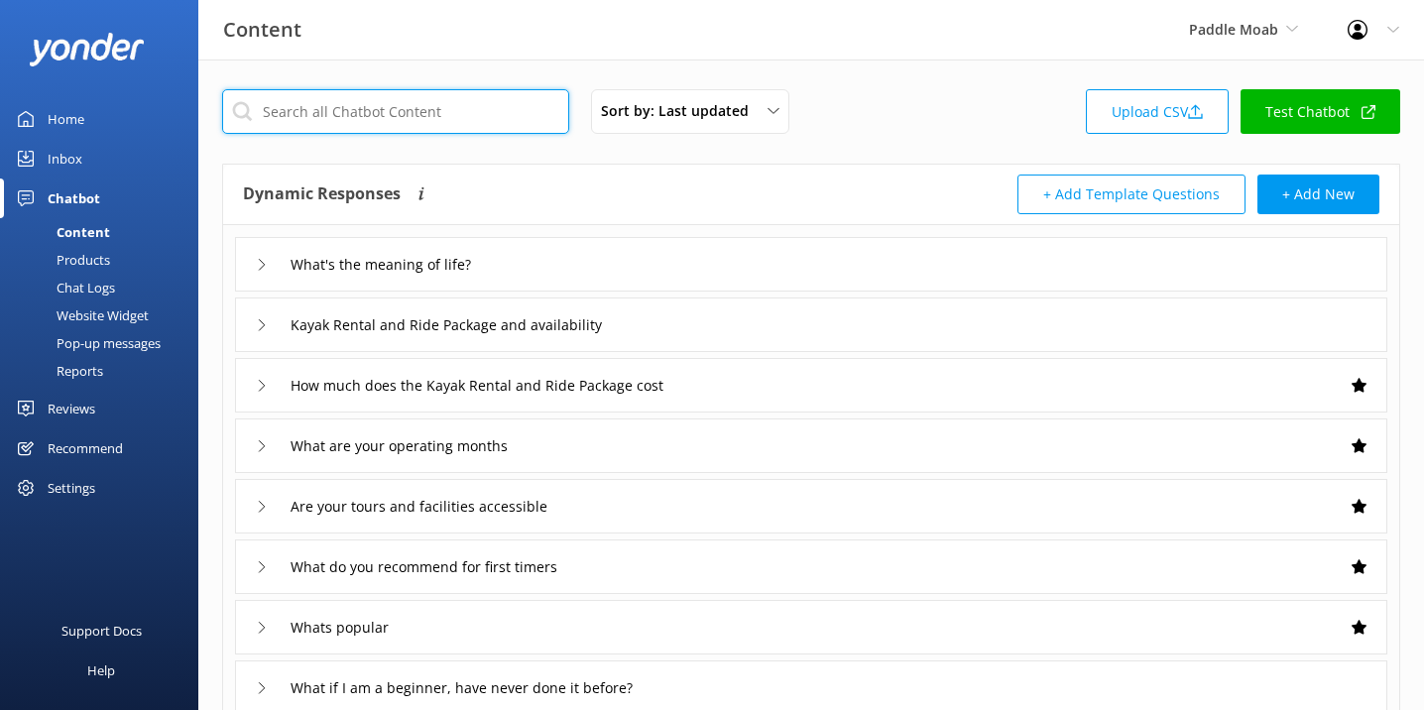
click at [408, 107] on input "text" at bounding box center [395, 111] width 347 height 45
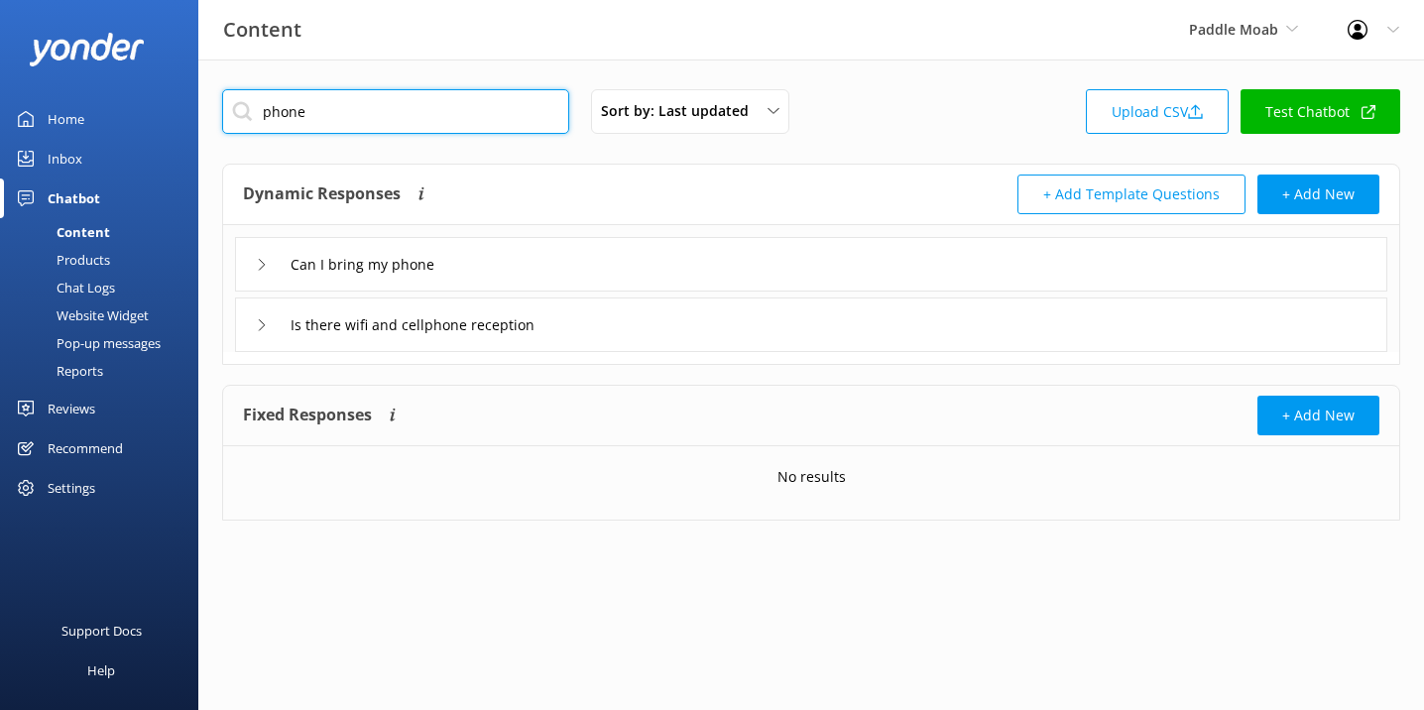
click at [294, 113] on input "phone" at bounding box center [395, 111] width 347 height 45
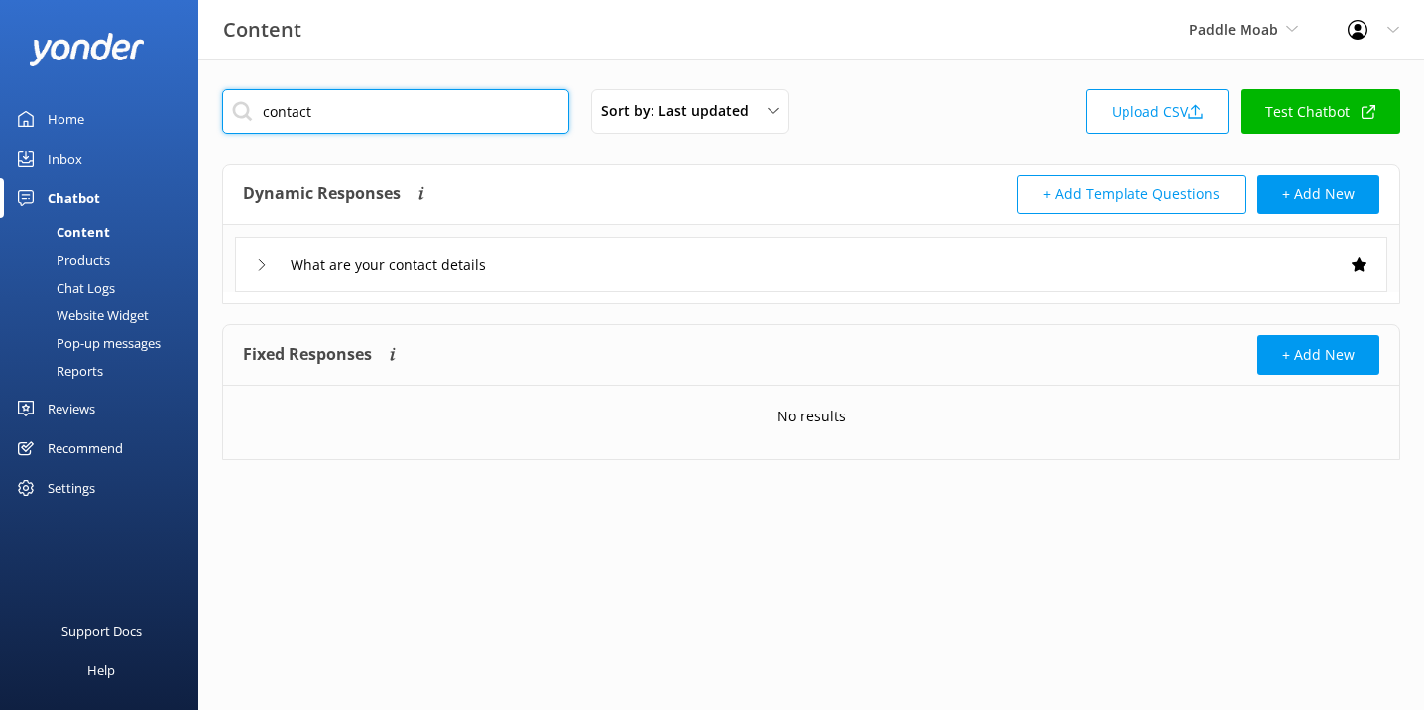
type input "contact"
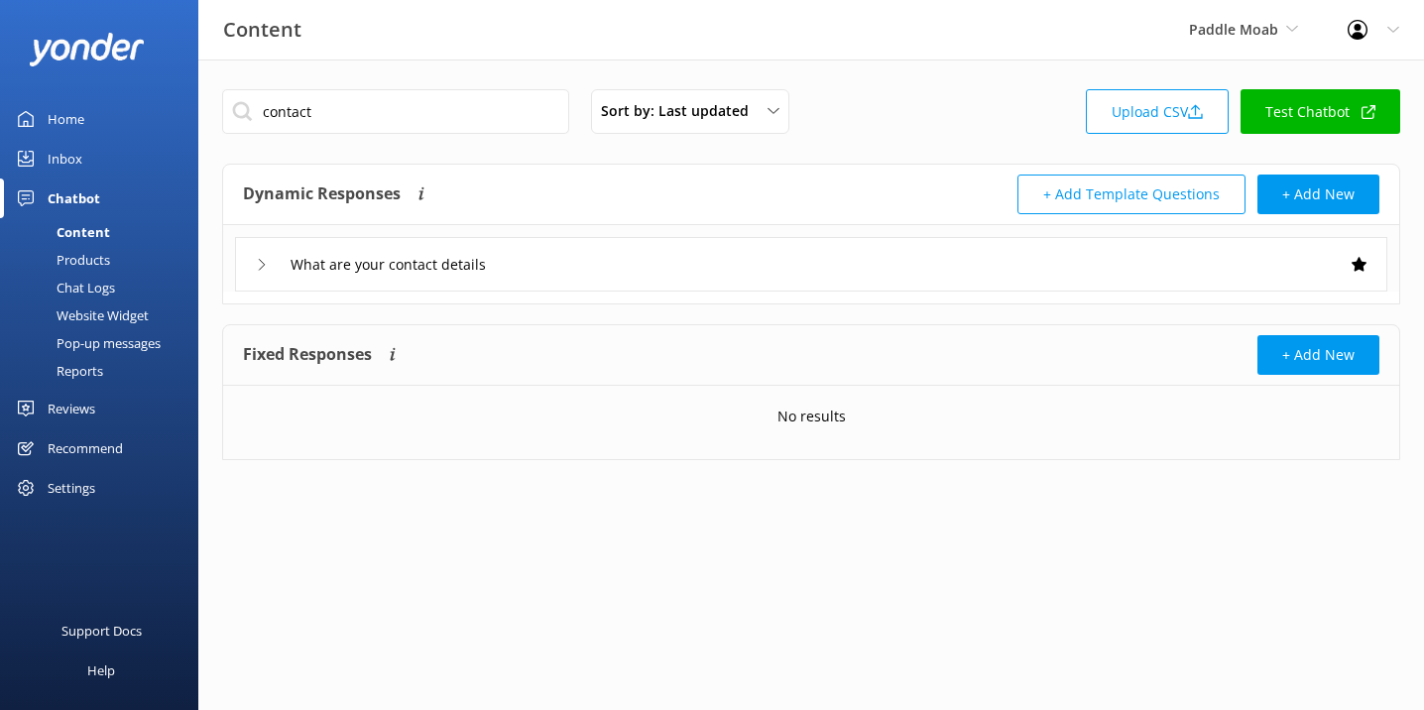
click at [255, 267] on div "What are your contact details" at bounding box center [811, 264] width 1152 height 55
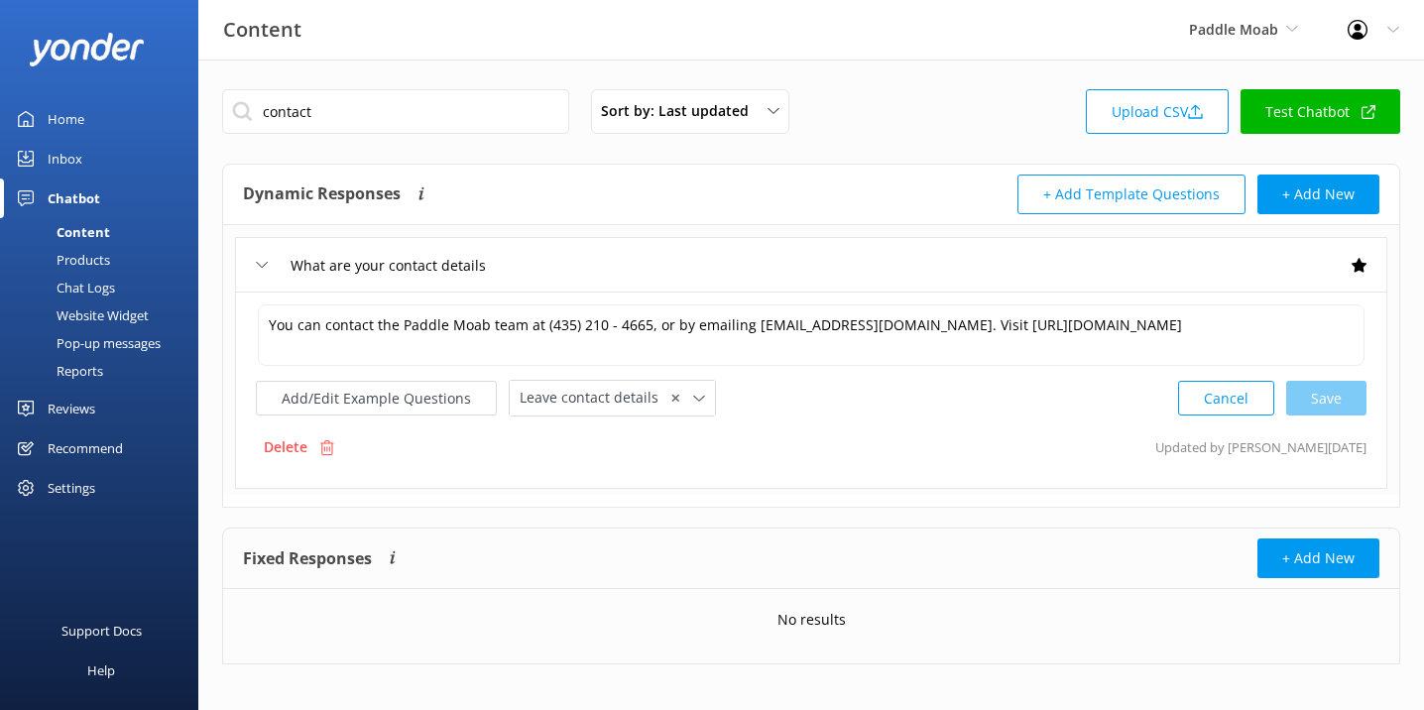
click at [255, 267] on div "What are your contact details" at bounding box center [811, 264] width 1152 height 55
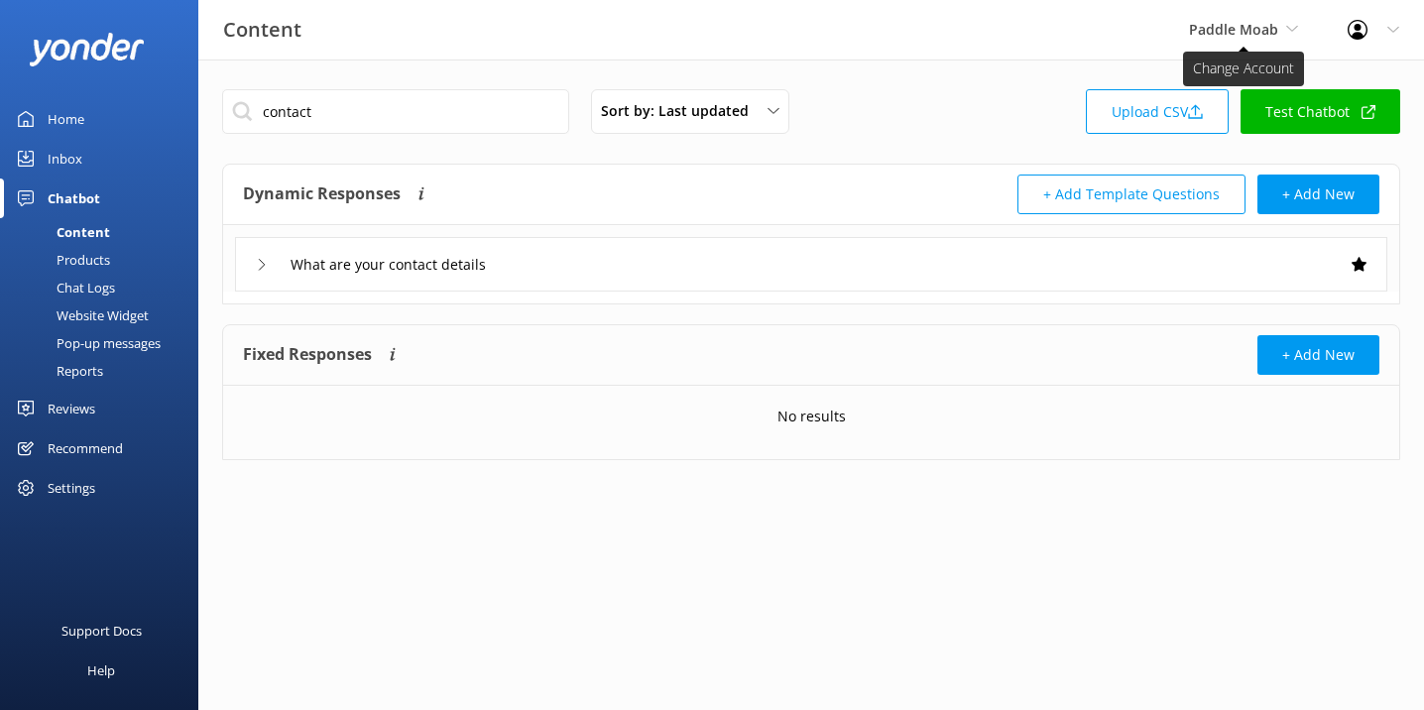
click at [1283, 33] on span "Paddle Moab" at bounding box center [1243, 30] width 109 height 22
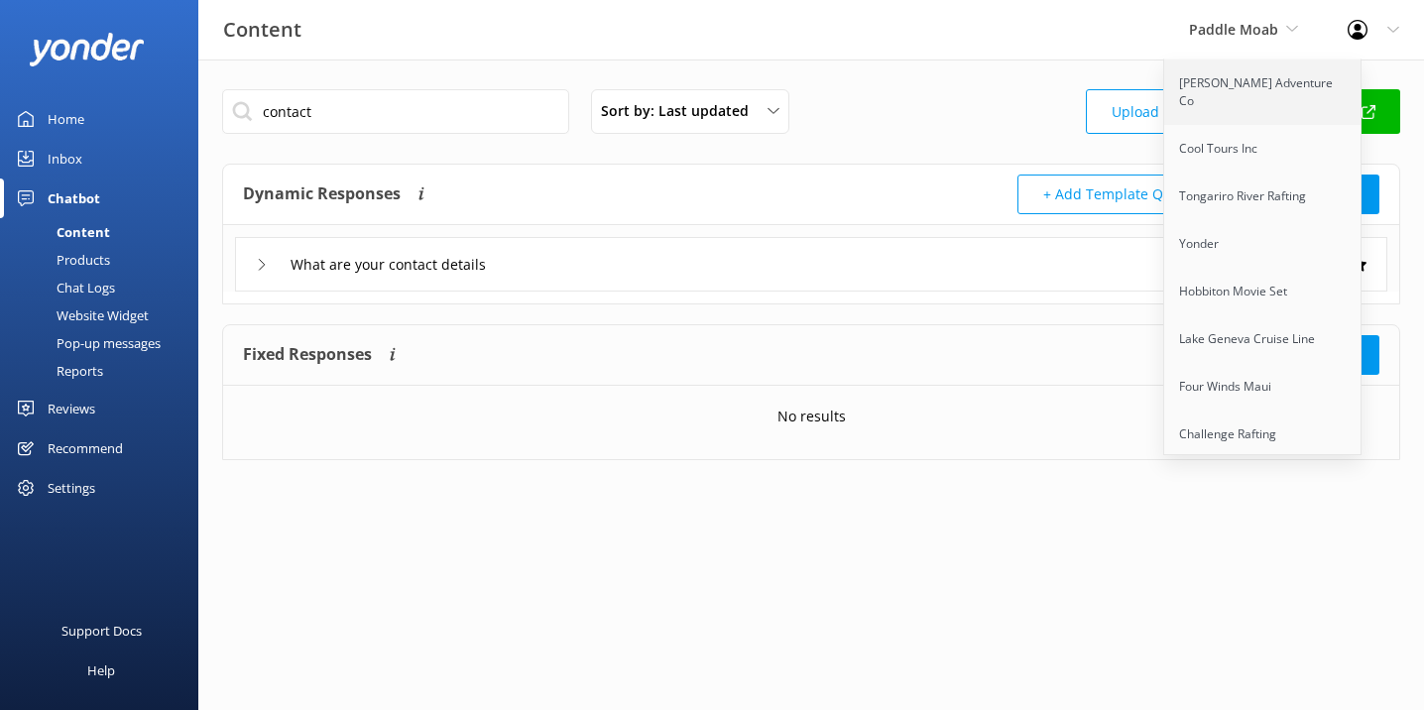
click at [1273, 79] on link "[PERSON_NAME] Adventure Co" at bounding box center [1263, 91] width 198 height 65
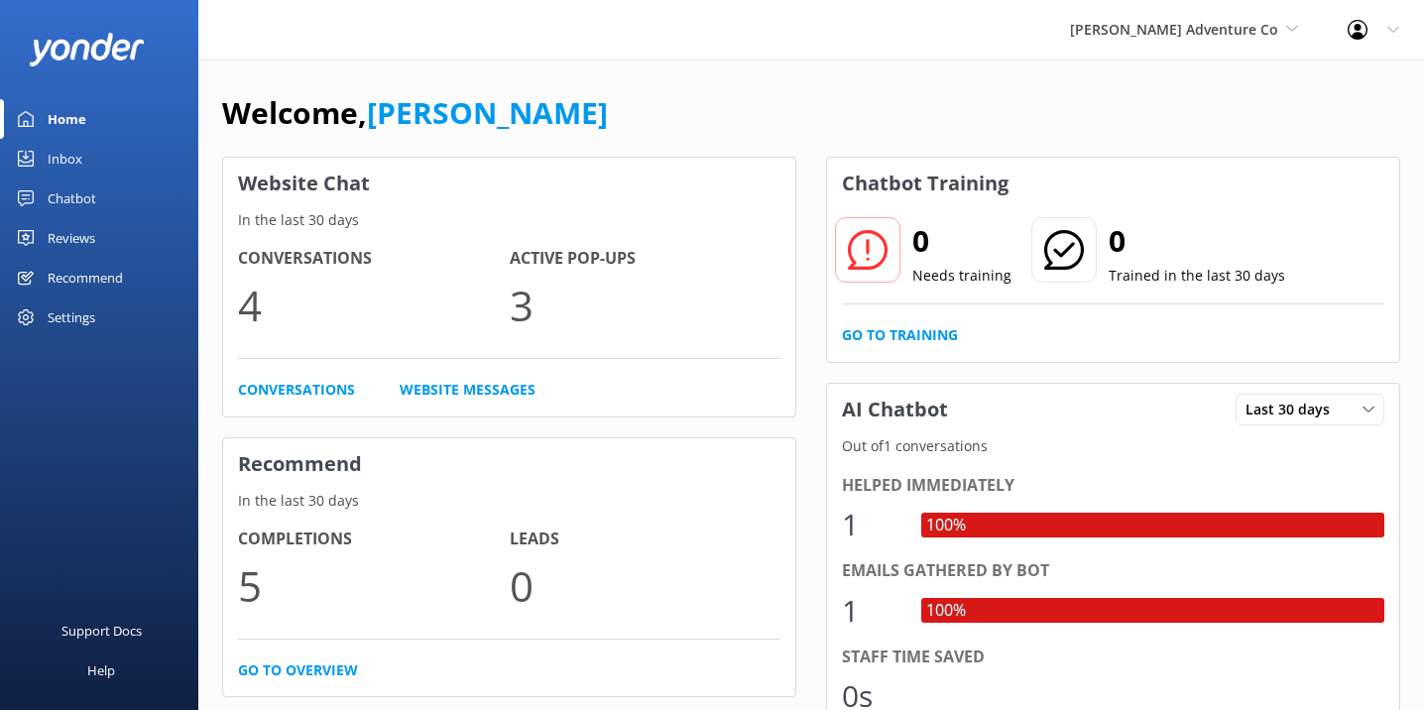
click at [78, 309] on div "Settings" at bounding box center [72, 317] width 48 height 40
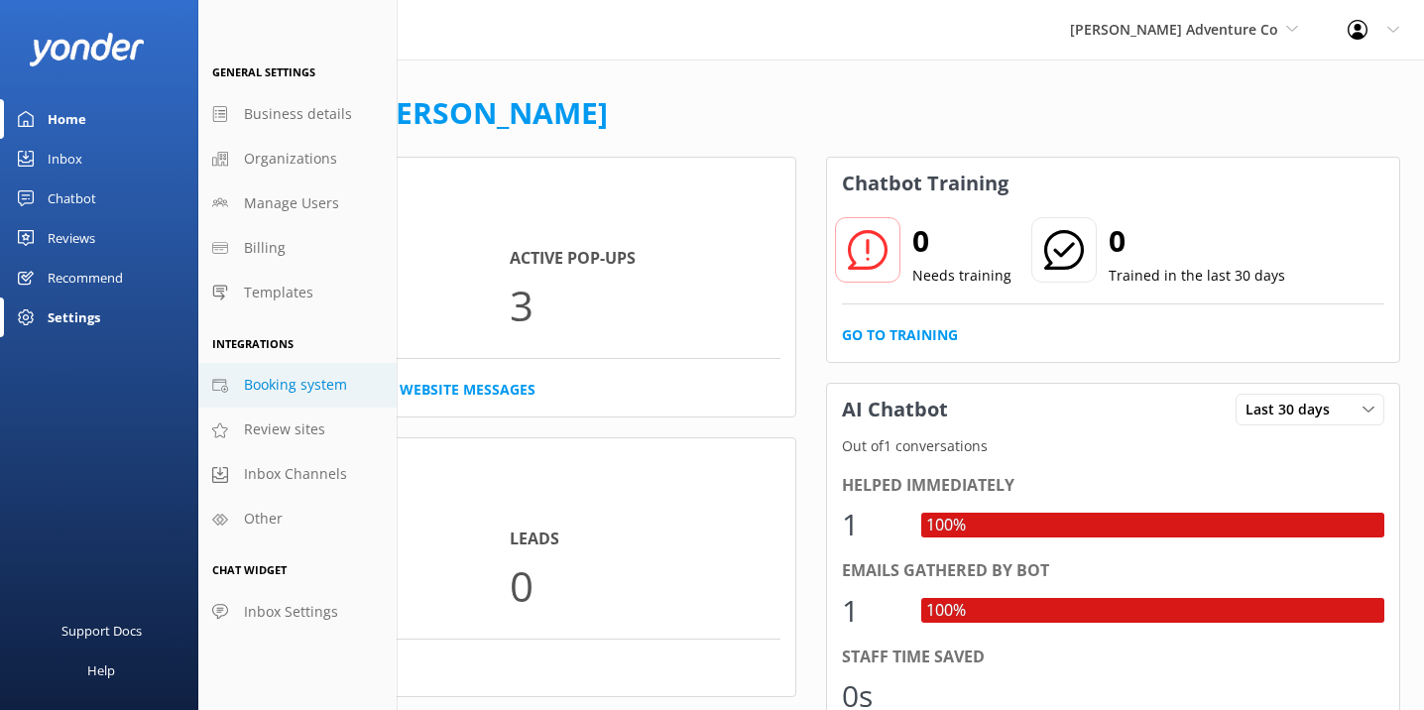
click at [334, 387] on span "Booking system" at bounding box center [295, 385] width 103 height 22
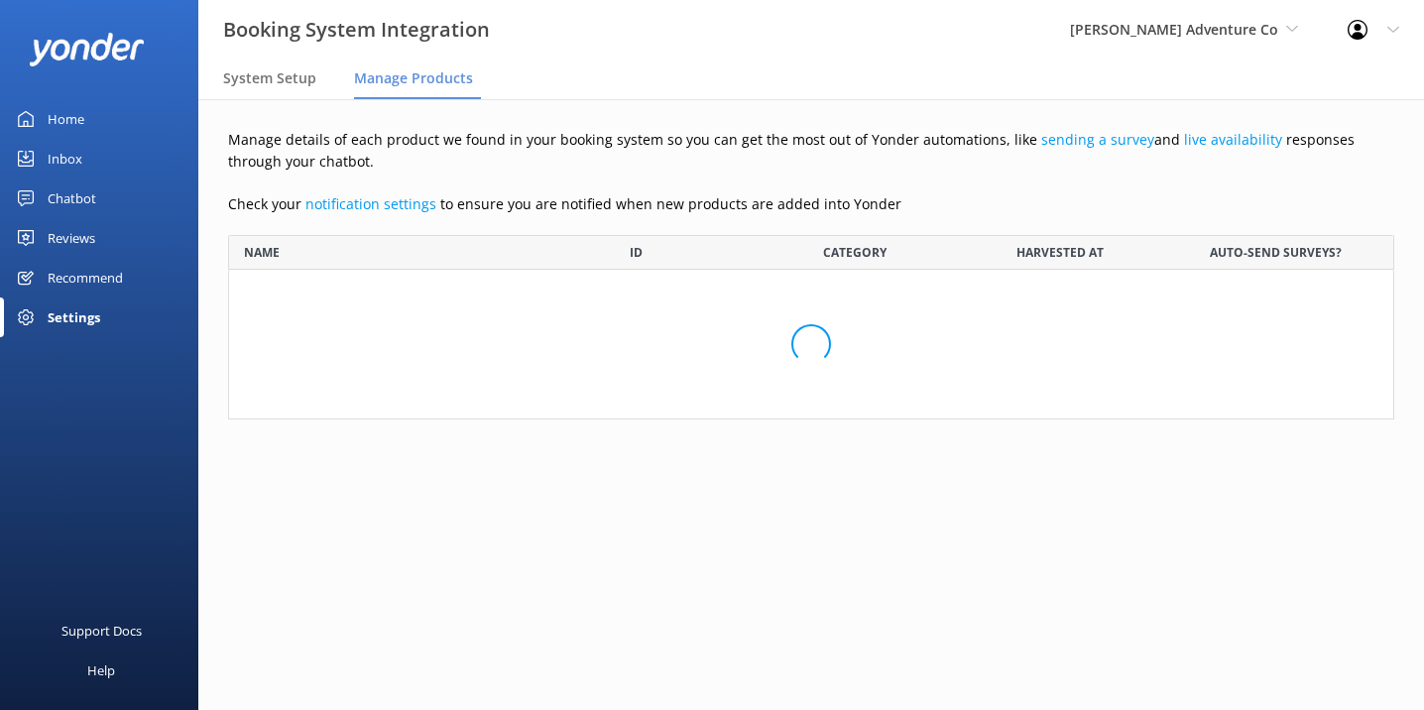
scroll to position [184, 1166]
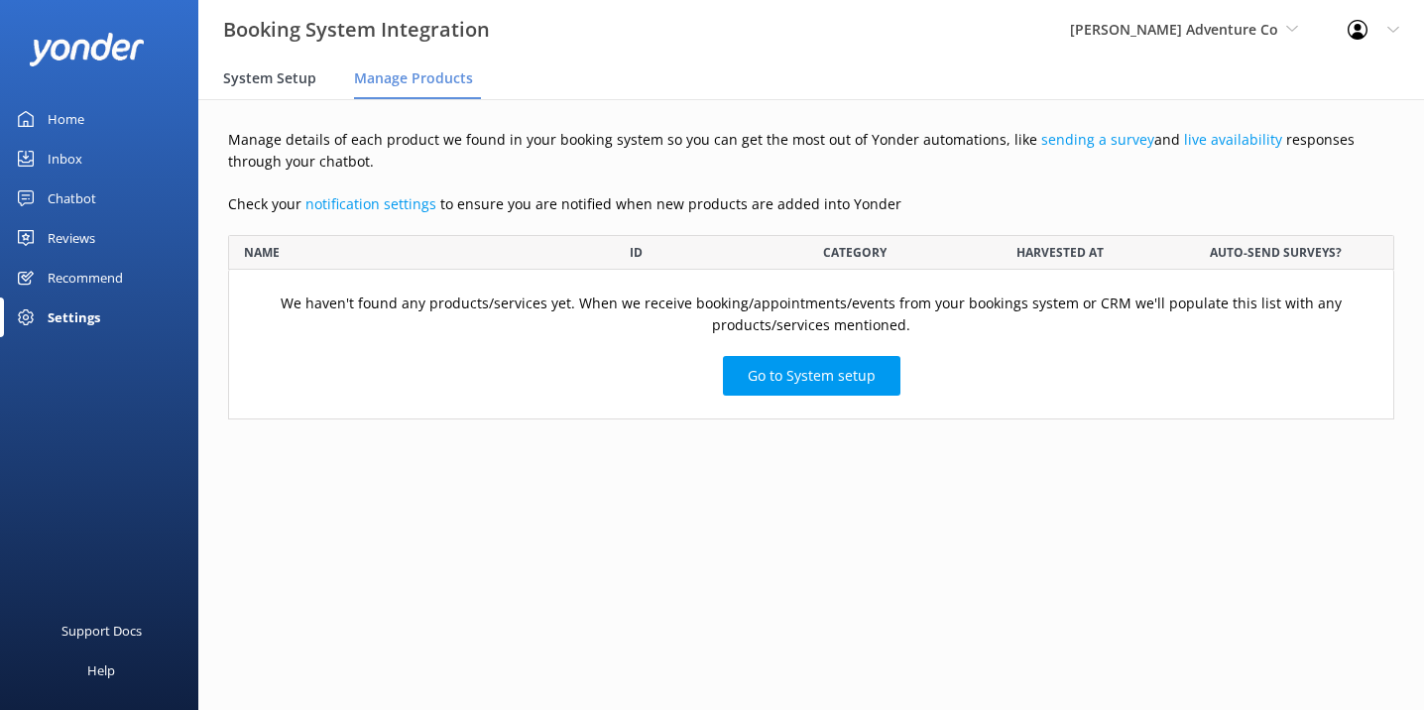
click at [271, 83] on span "System Setup" at bounding box center [269, 78] width 93 height 20
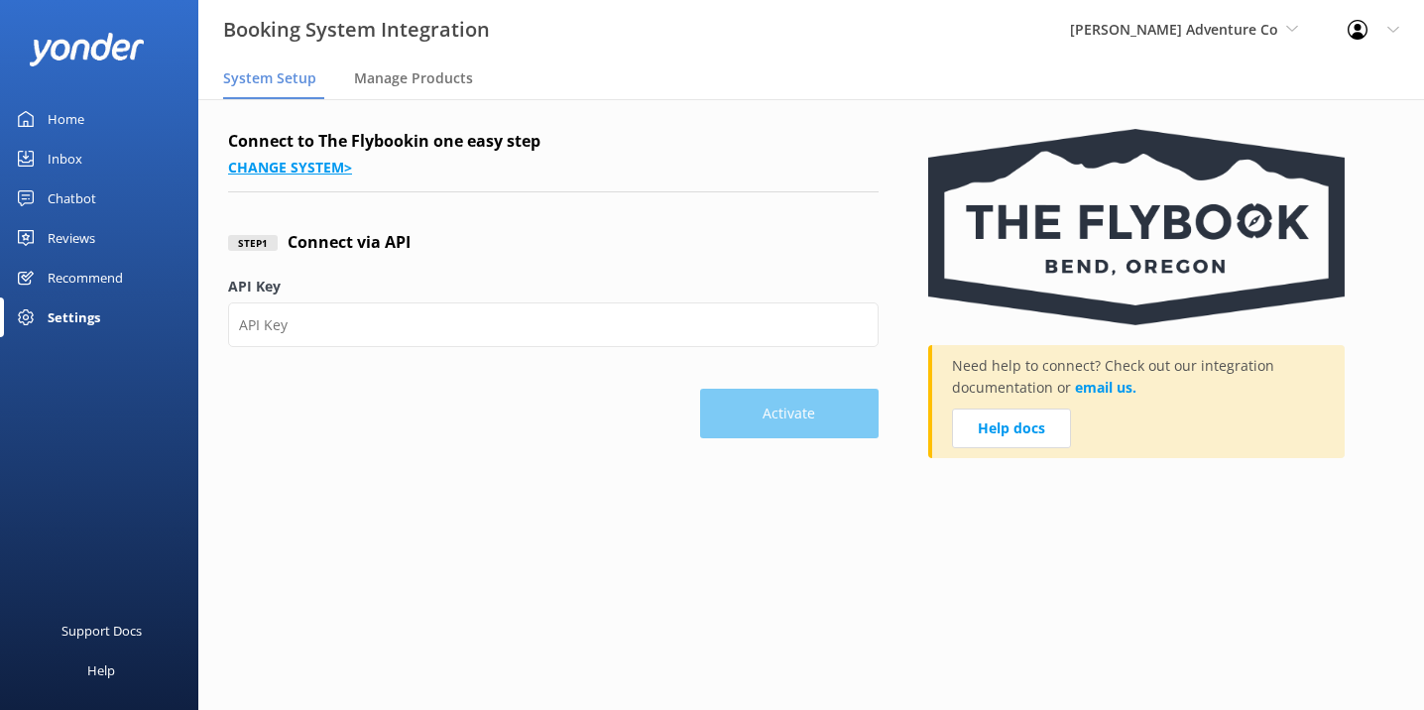
click at [270, 166] on link "Change system >" at bounding box center [290, 167] width 124 height 19
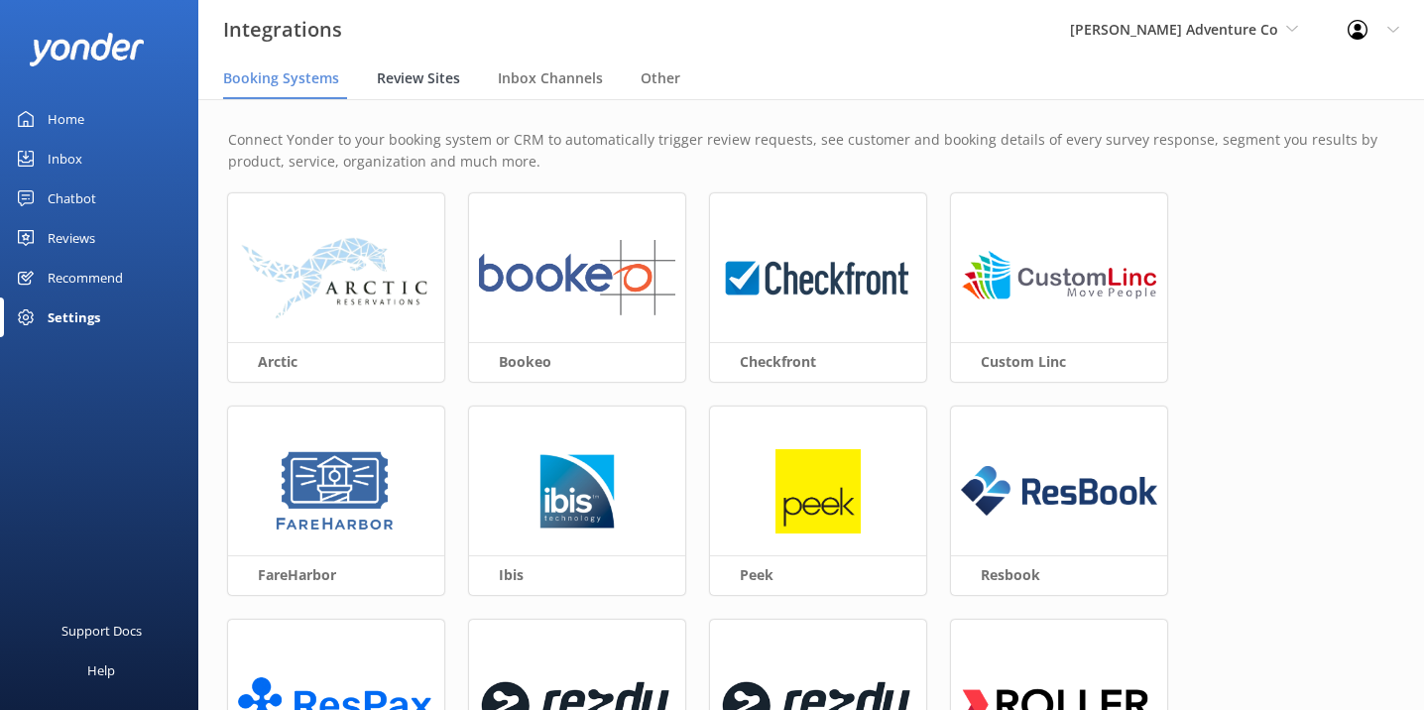
click at [419, 84] on span "Review Sites" at bounding box center [418, 78] width 83 height 20
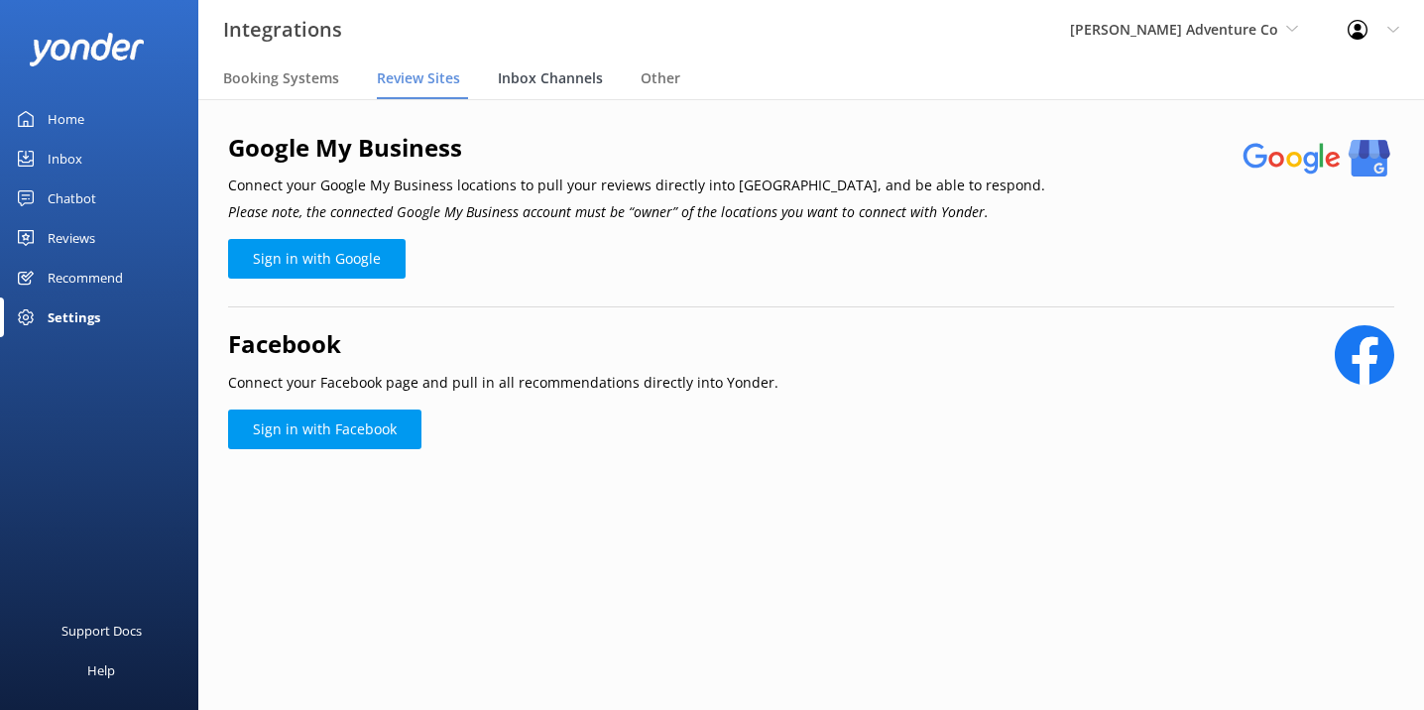
click at [530, 83] on span "Inbox Channels" at bounding box center [550, 78] width 105 height 20
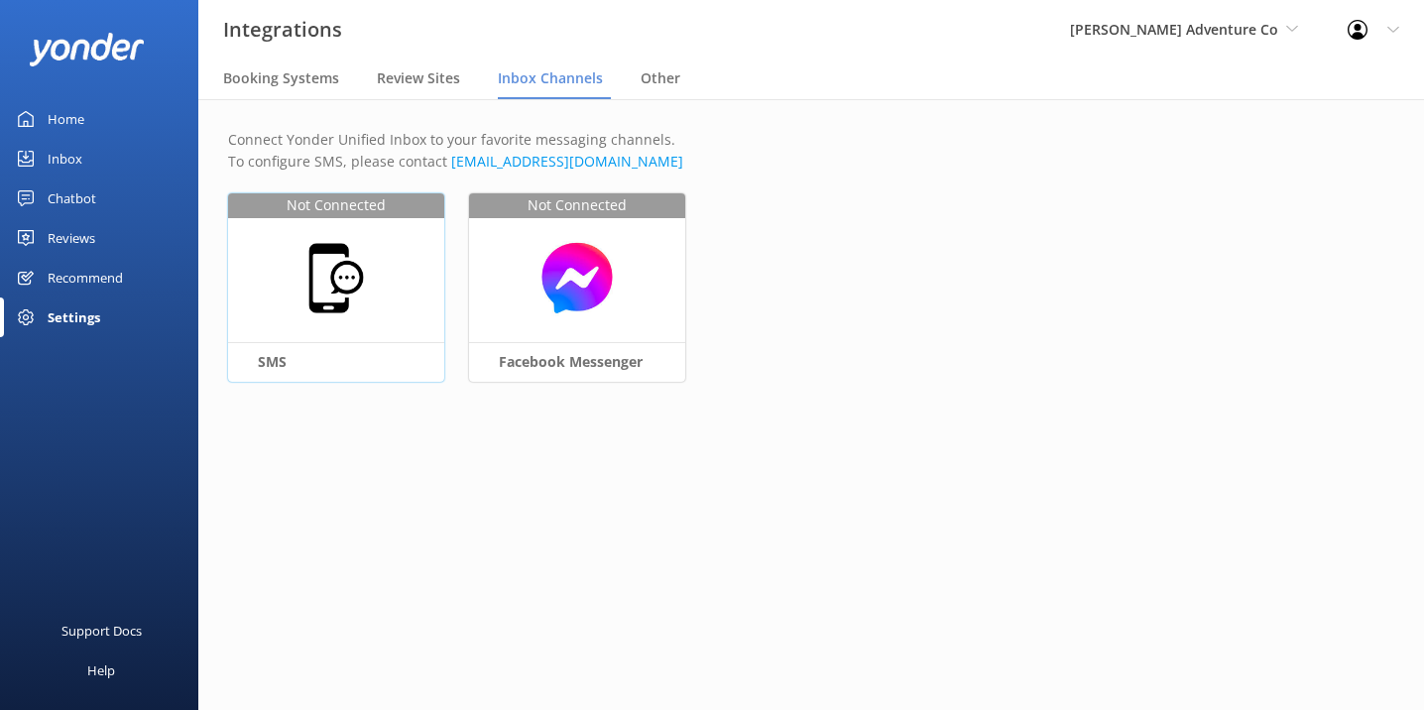
click at [362, 328] on div at bounding box center [336, 278] width 216 height 170
select select "US"
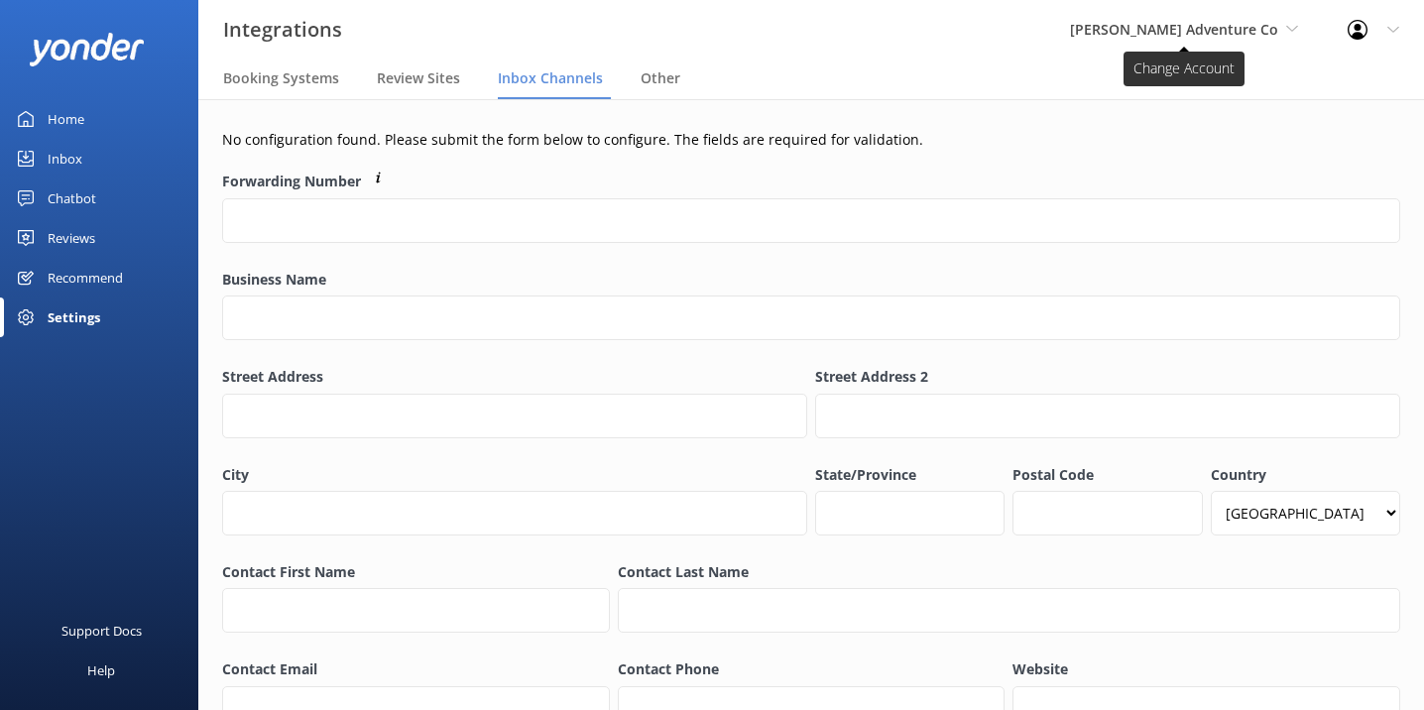
click at [1278, 26] on span "[PERSON_NAME] Adventure Co" at bounding box center [1184, 30] width 228 height 22
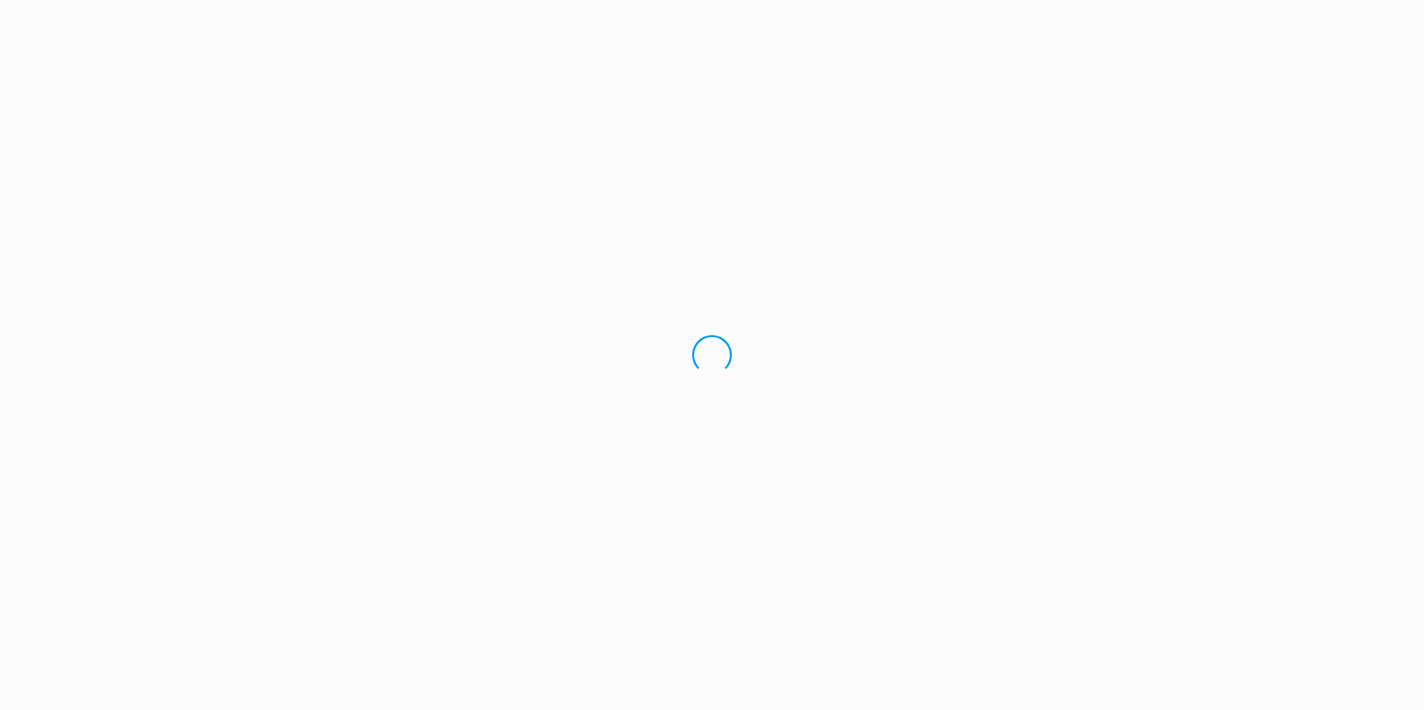
select select "US"
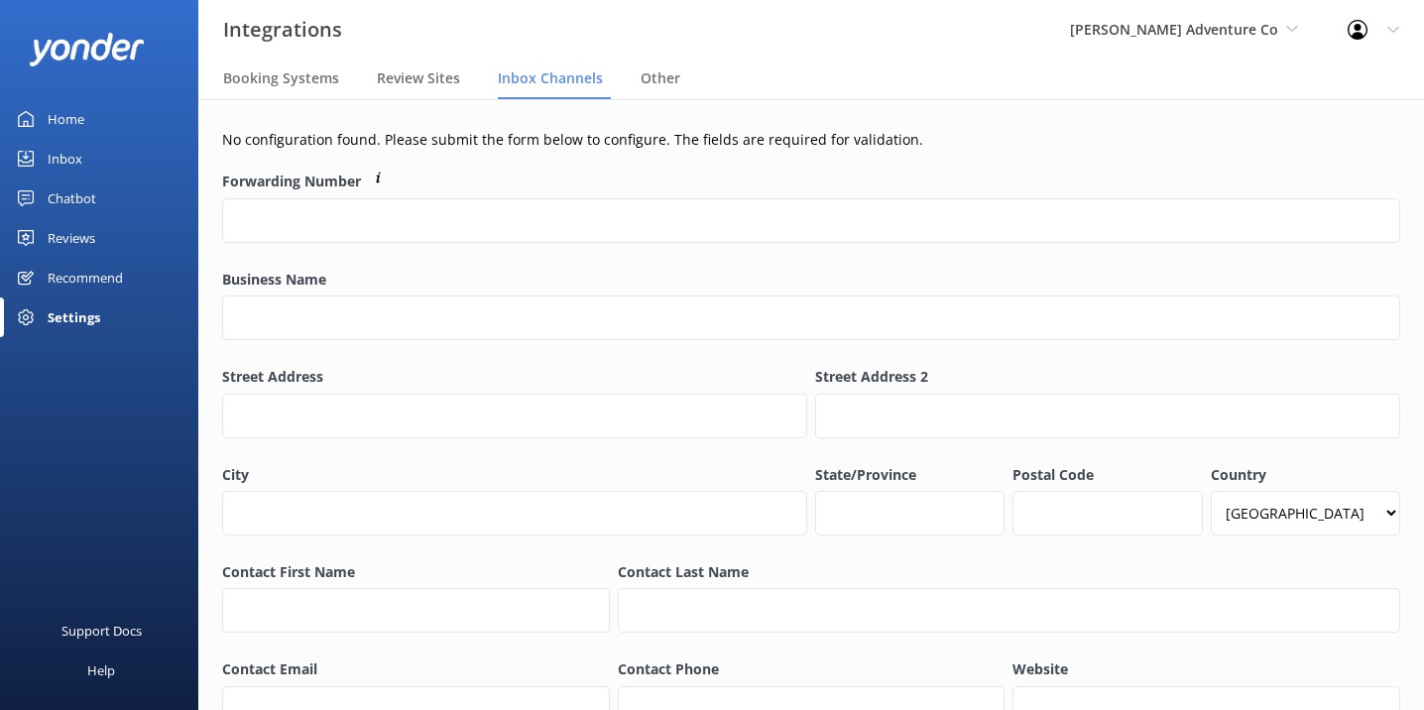
click at [1239, 43] on div "[PERSON_NAME] Adventure Co [PERSON_NAME] Adventure Co Cool Tours Inc Tongariro …" at bounding box center [1184, 29] width 278 height 59
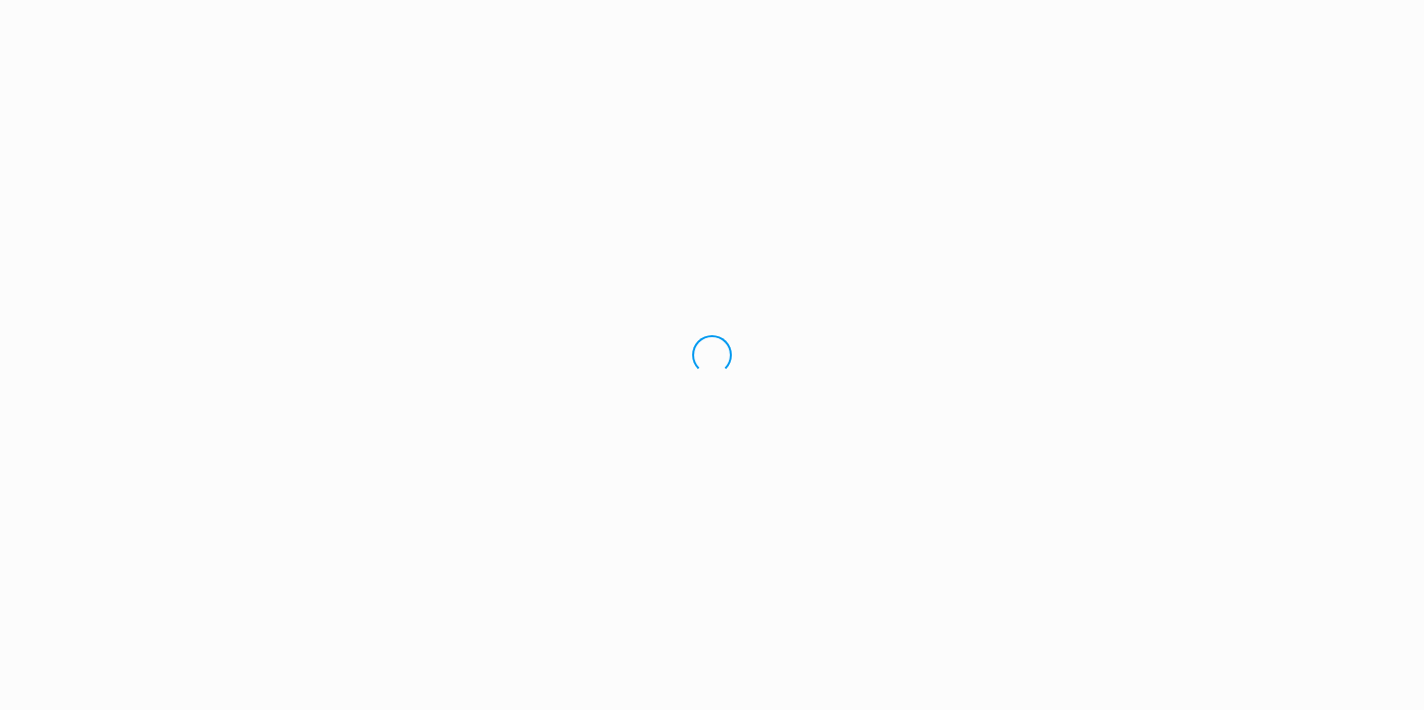
select select "US"
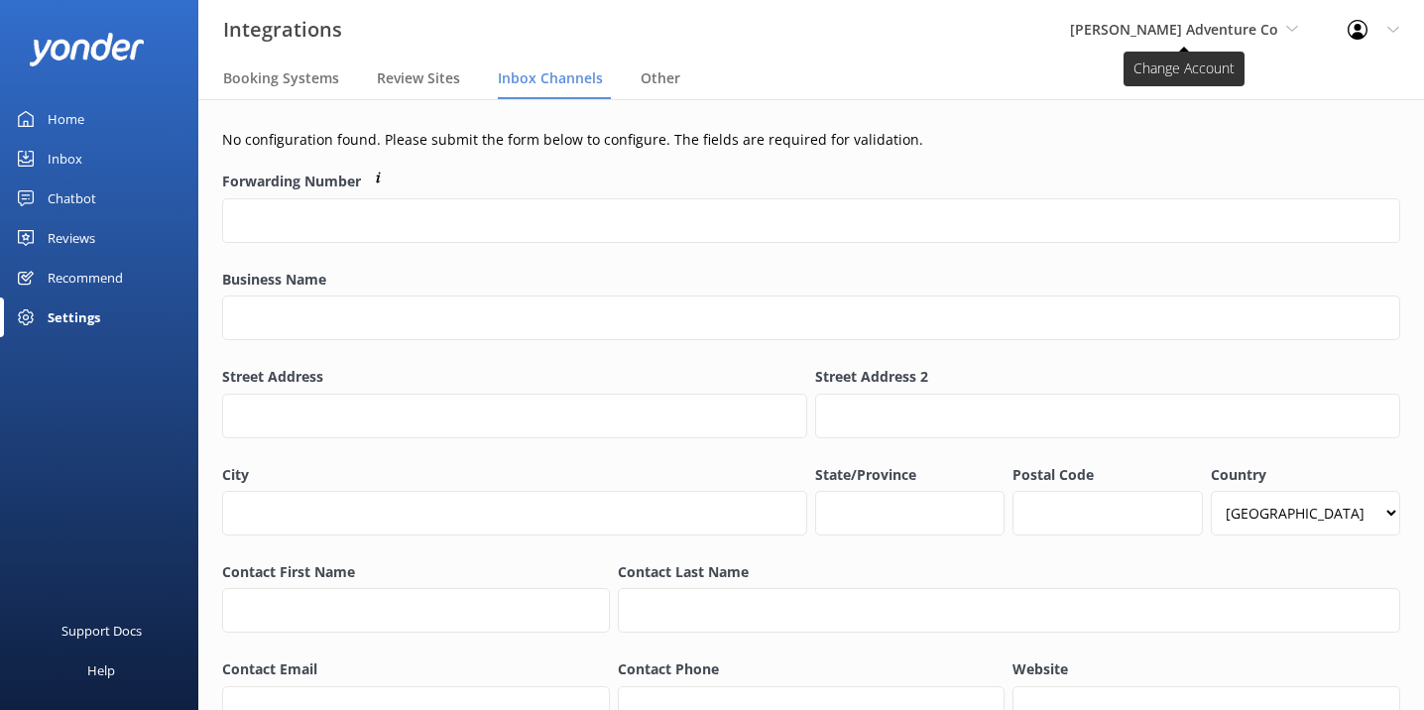
click at [1198, 38] on span "[PERSON_NAME] Adventure Co" at bounding box center [1174, 29] width 208 height 19
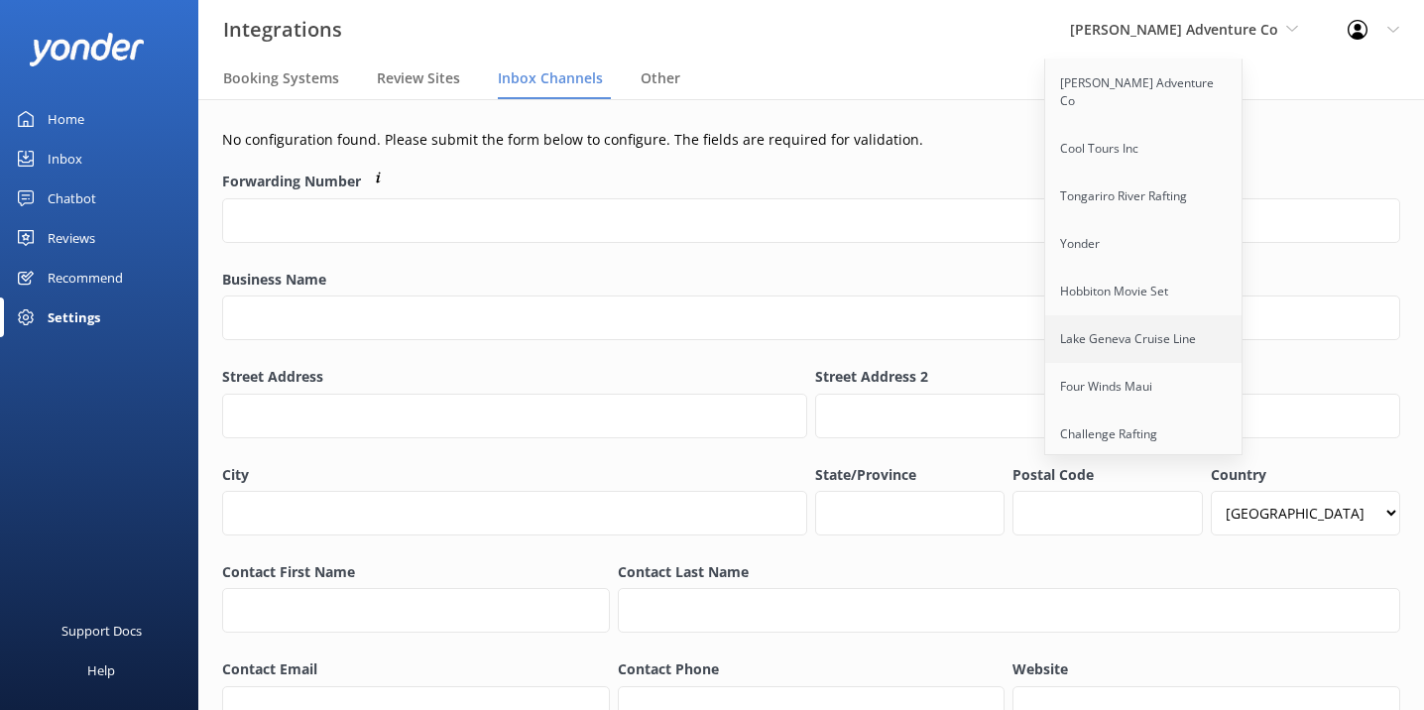
scroll to position [319, 0]
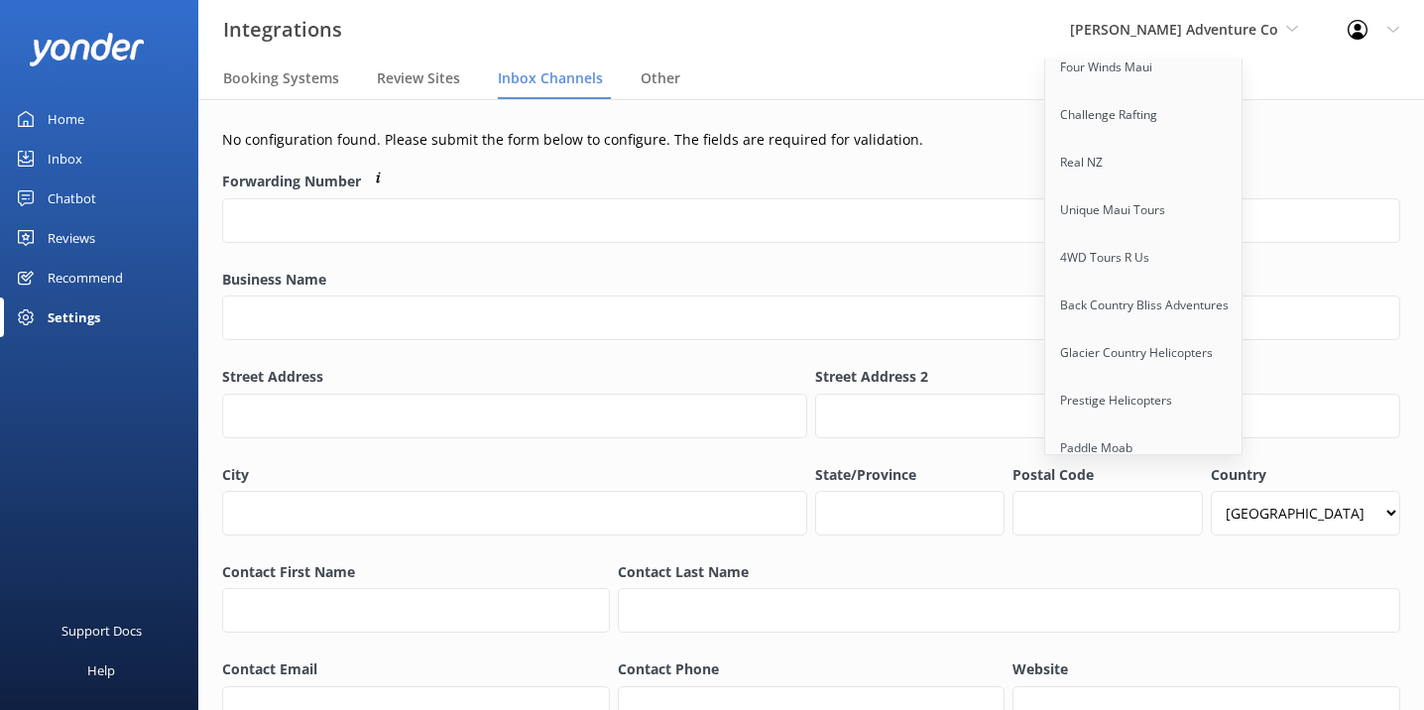
click at [52, 139] on div "Inbox" at bounding box center [65, 159] width 35 height 40
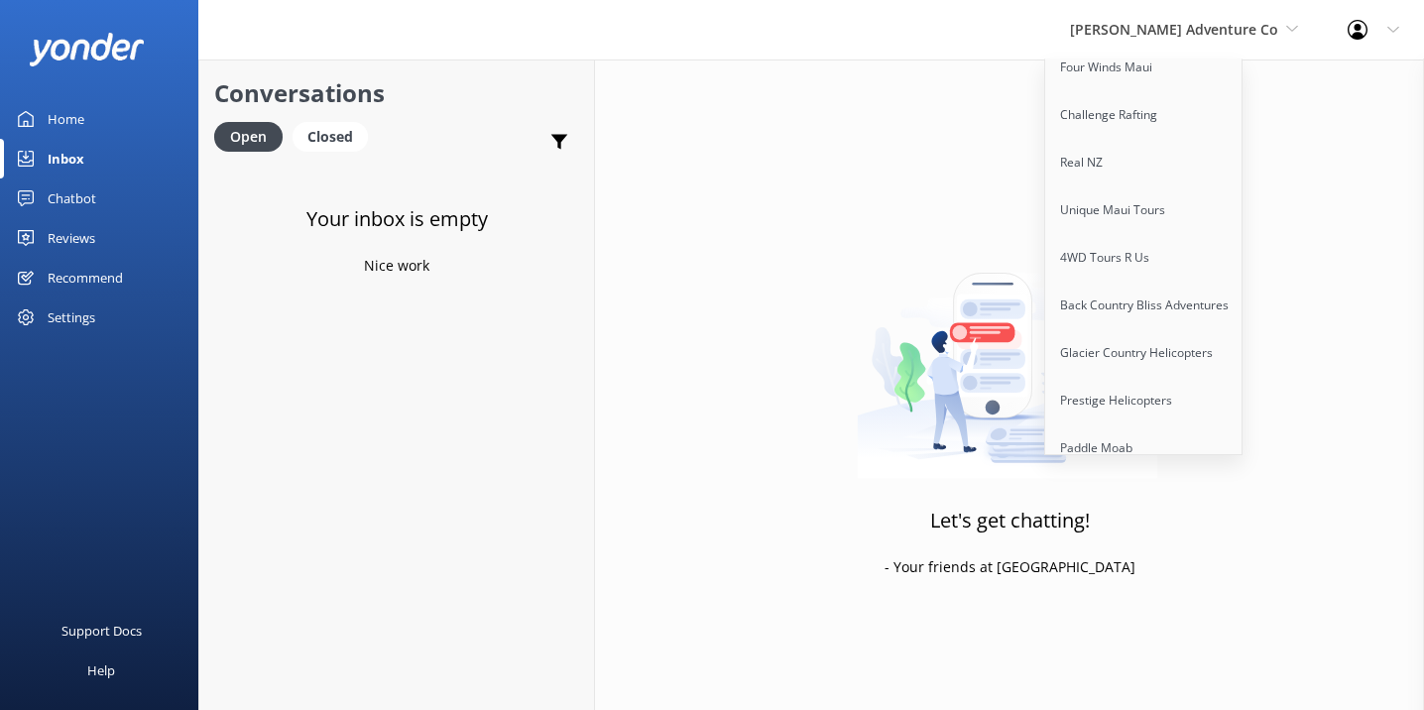
click at [54, 107] on div "Home" at bounding box center [66, 119] width 37 height 40
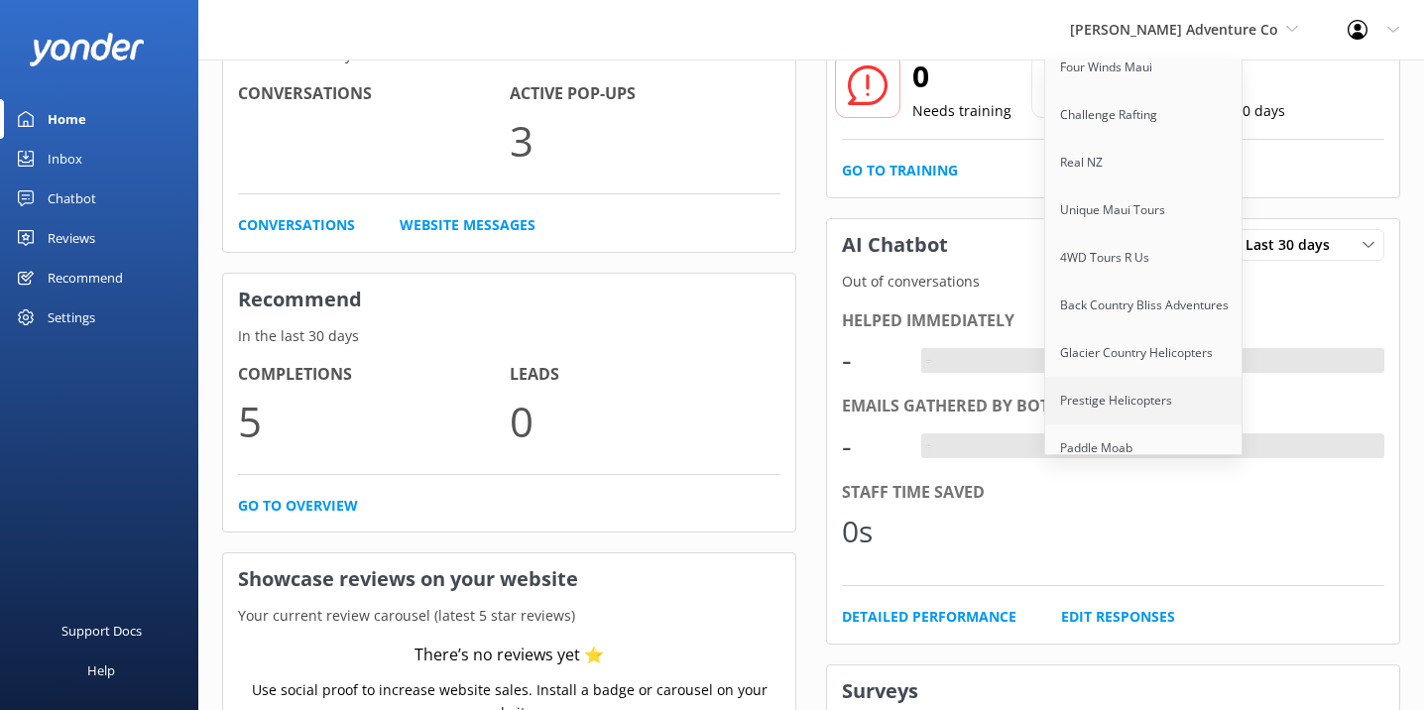
scroll to position [376, 0]
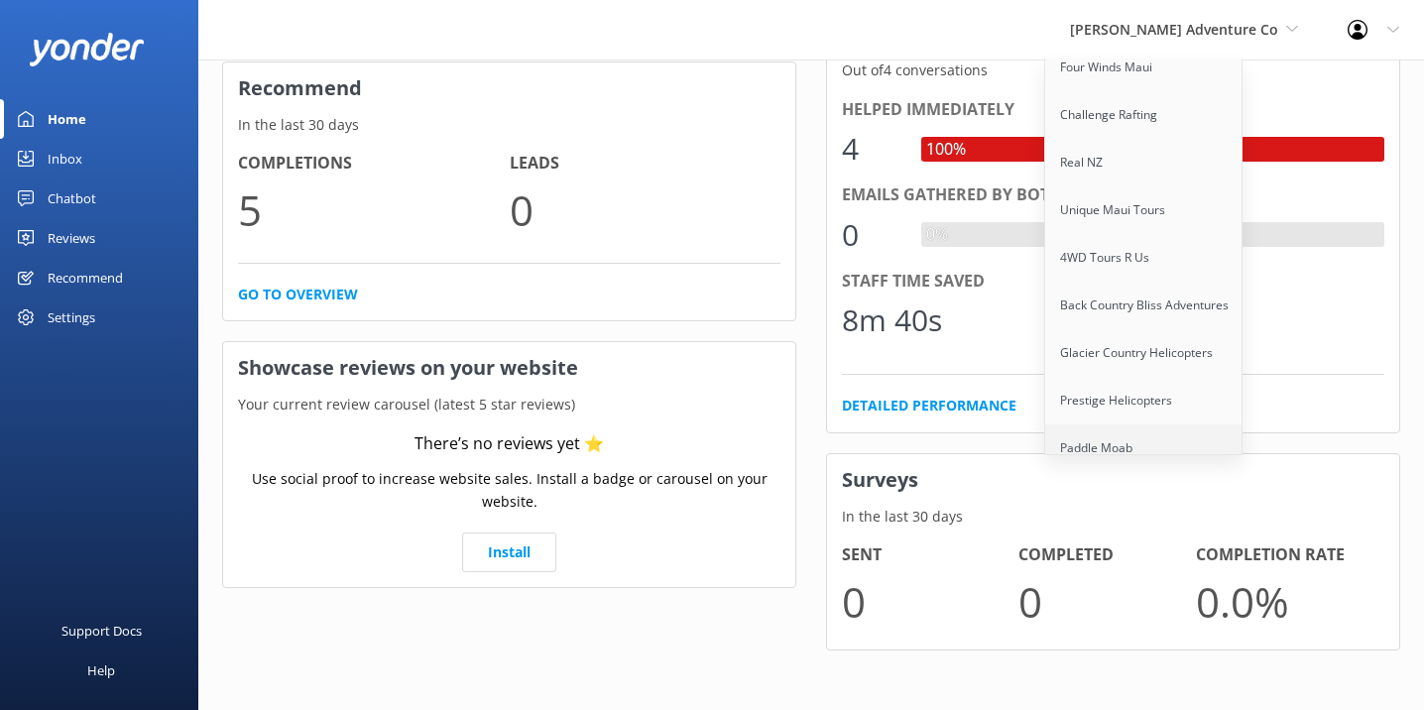
click at [1184, 435] on link "Paddle Moab" at bounding box center [1144, 448] width 198 height 48
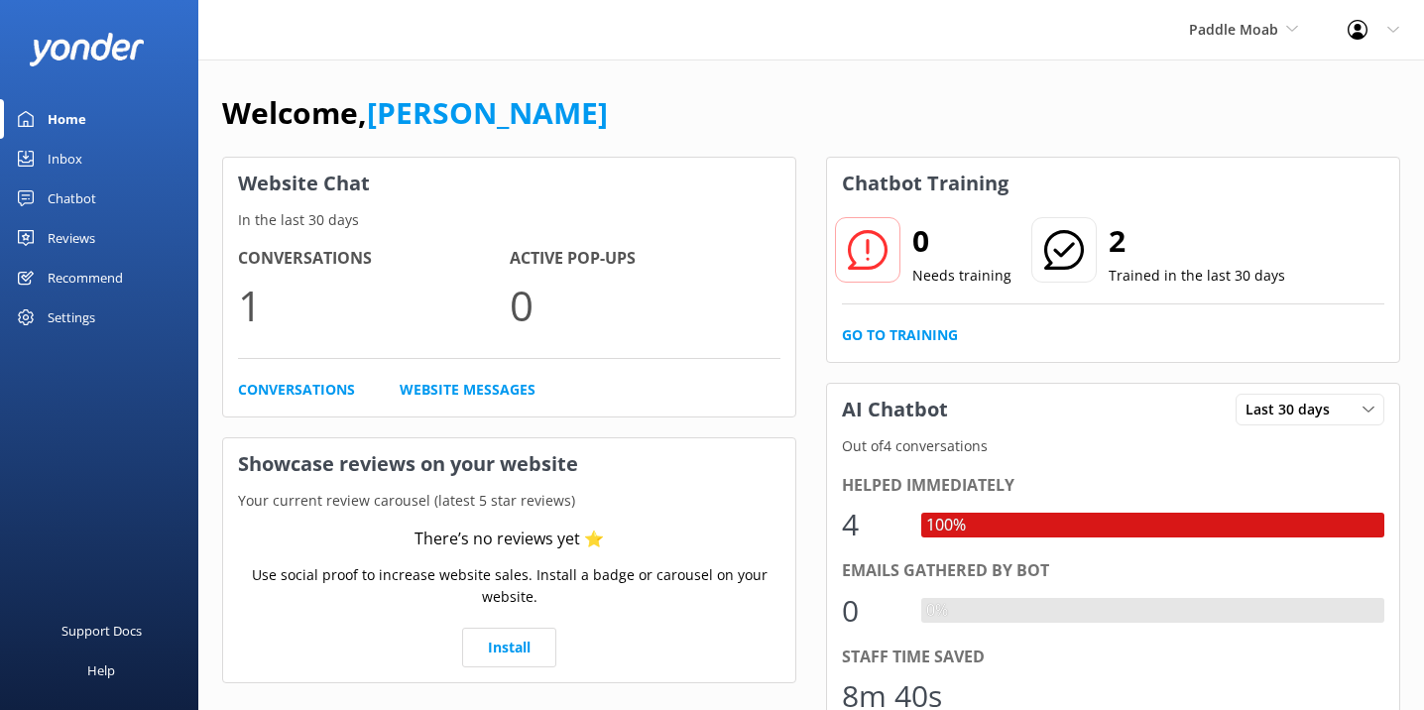
click at [82, 312] on div "Settings" at bounding box center [72, 317] width 48 height 40
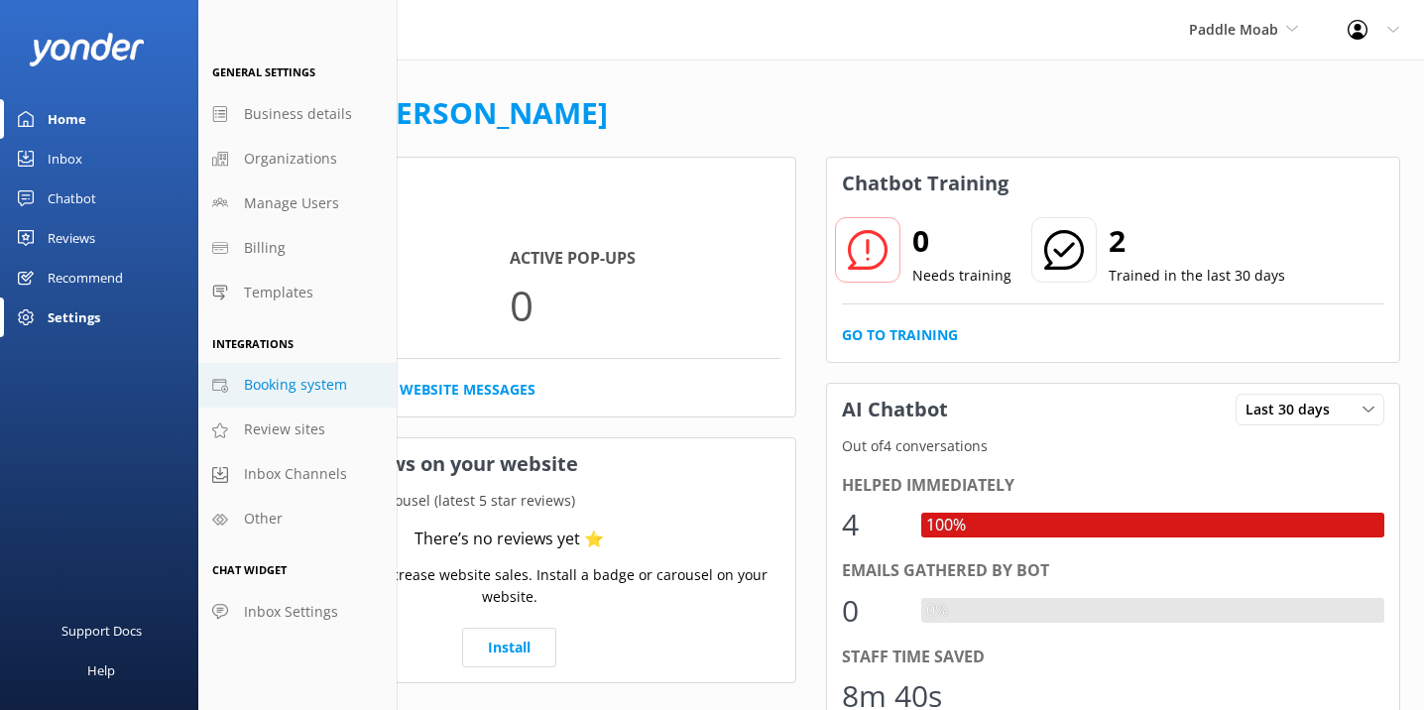
click at [279, 396] on span "Booking system" at bounding box center [295, 385] width 103 height 22
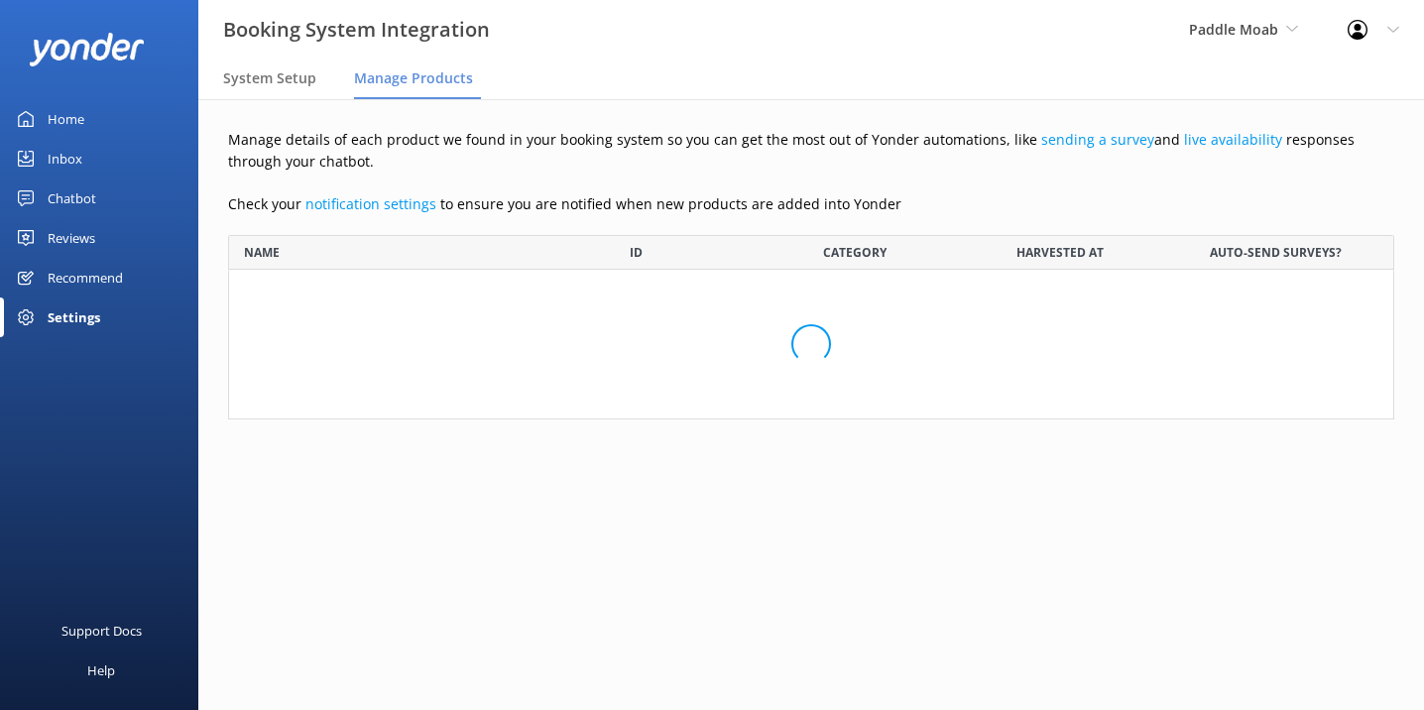
scroll to position [1374, 1166]
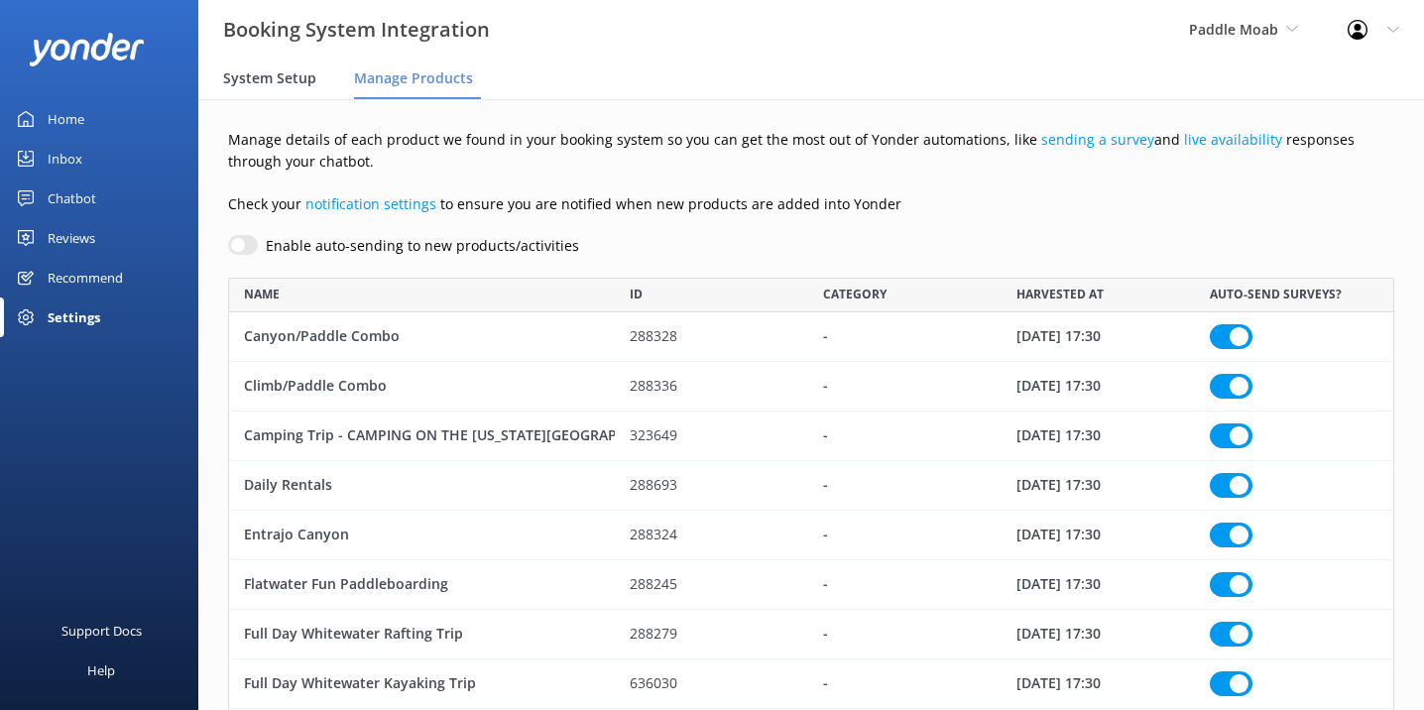
click at [282, 79] on span "System Setup" at bounding box center [269, 78] width 93 height 20
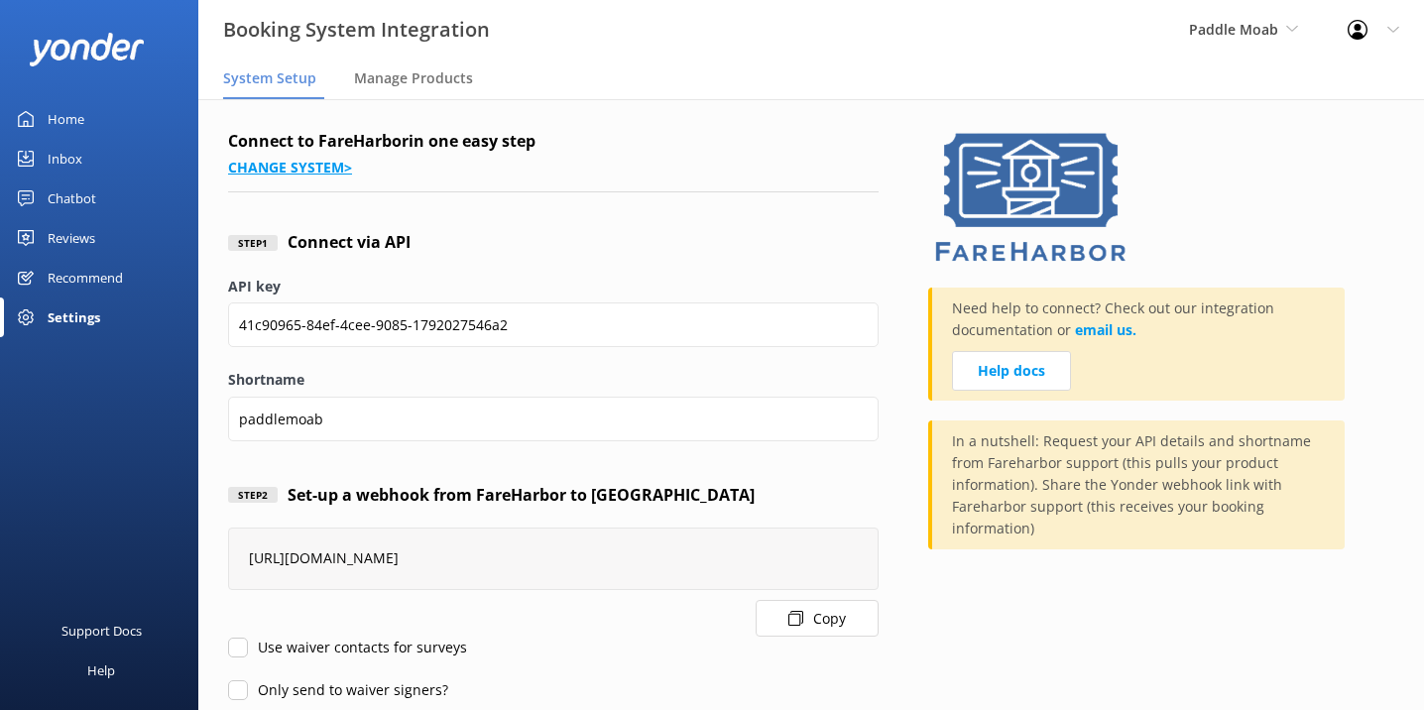
click at [292, 171] on link "Change system >" at bounding box center [290, 167] width 124 height 19
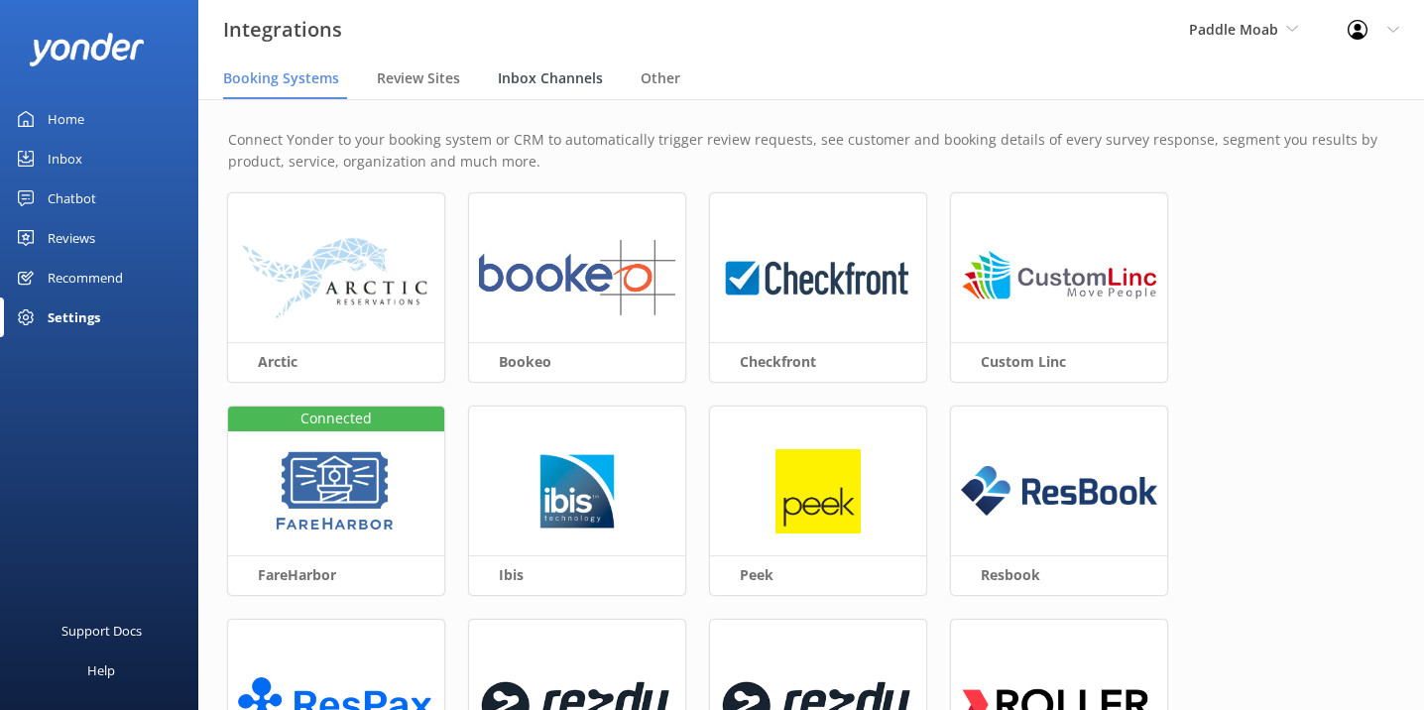
click at [548, 81] on span "Inbox Channels" at bounding box center [550, 78] width 105 height 20
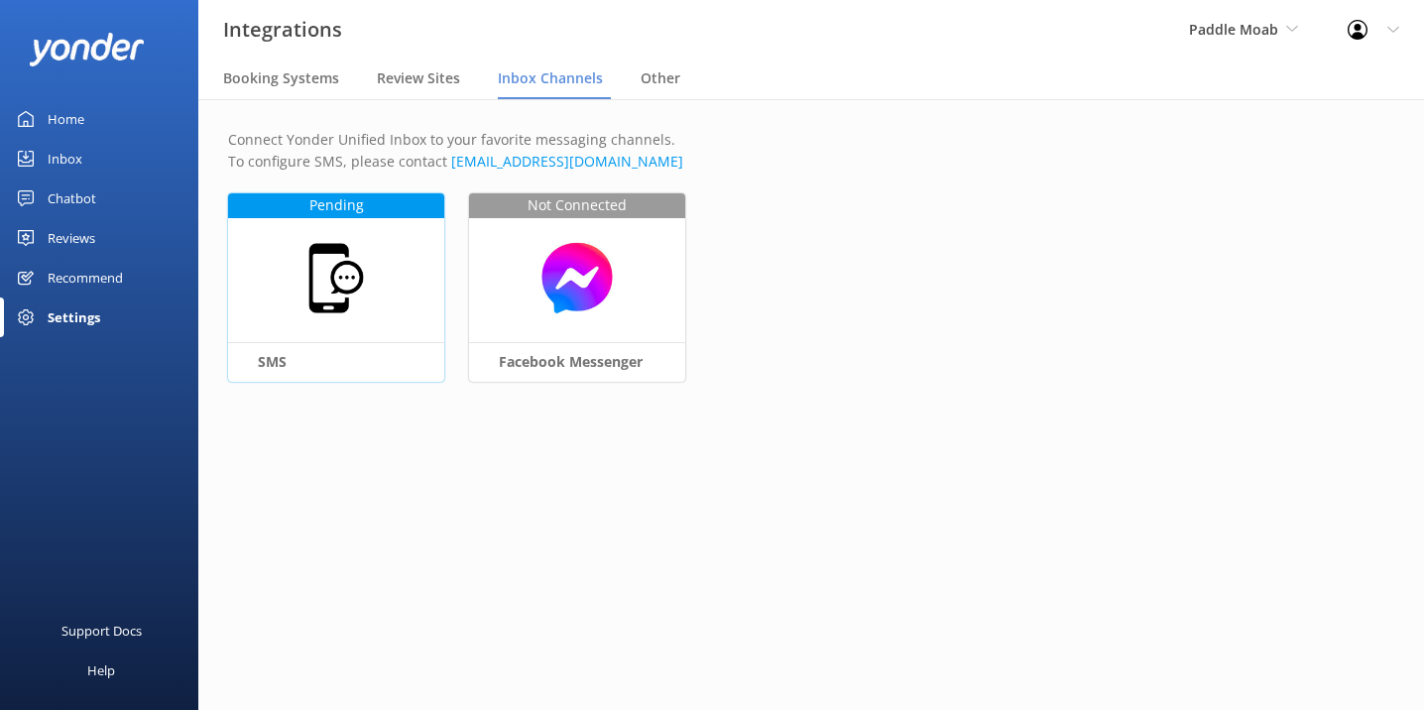
click at [396, 285] on div at bounding box center [336, 278] width 216 height 170
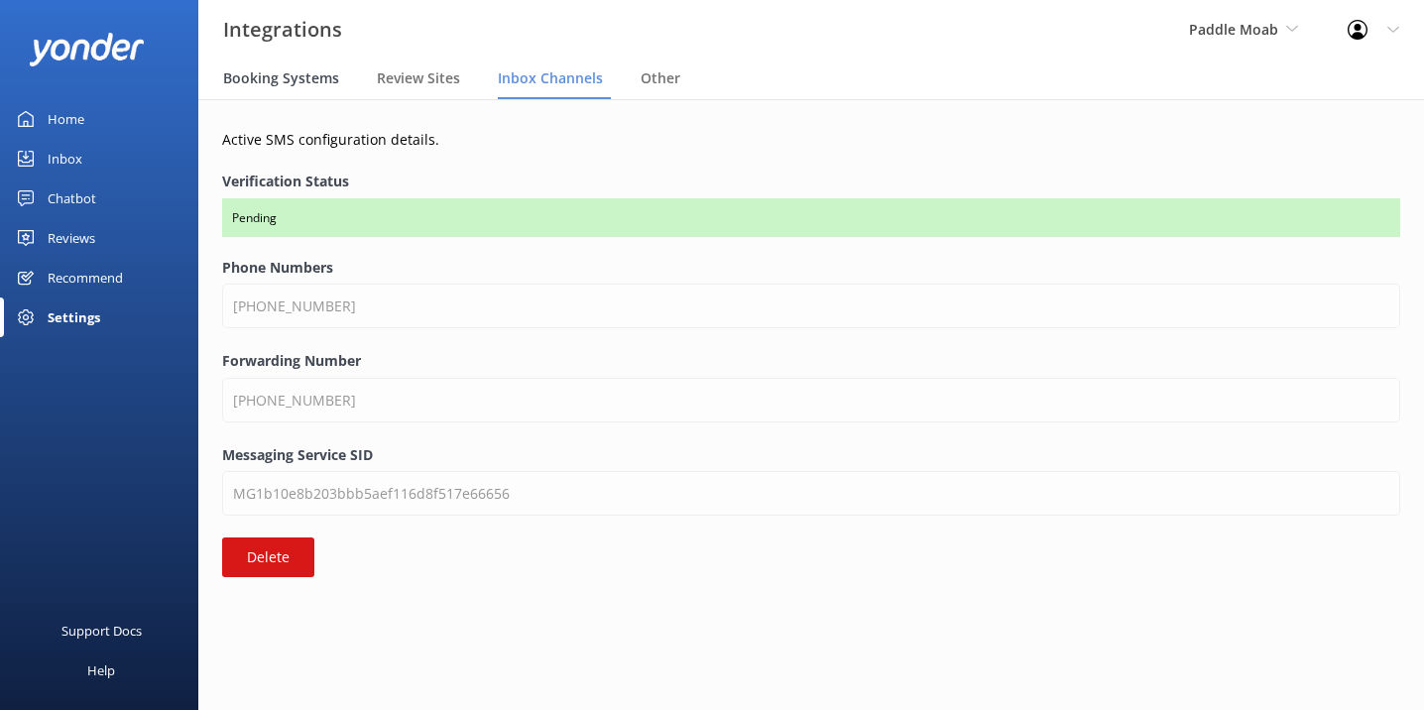
click at [276, 80] on span "Booking Systems" at bounding box center [281, 78] width 116 height 20
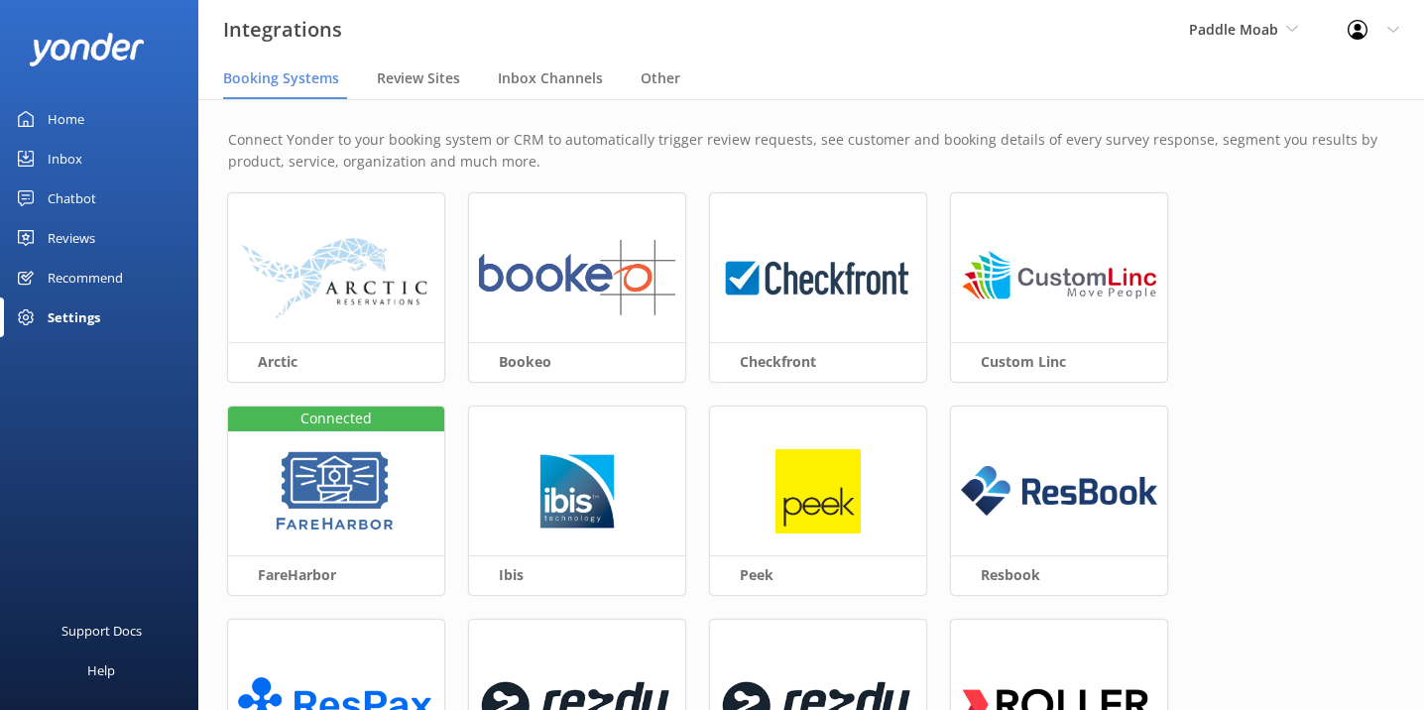
click at [73, 122] on div "Home" at bounding box center [66, 119] width 37 height 40
